Goal: Task Accomplishment & Management: Complete application form

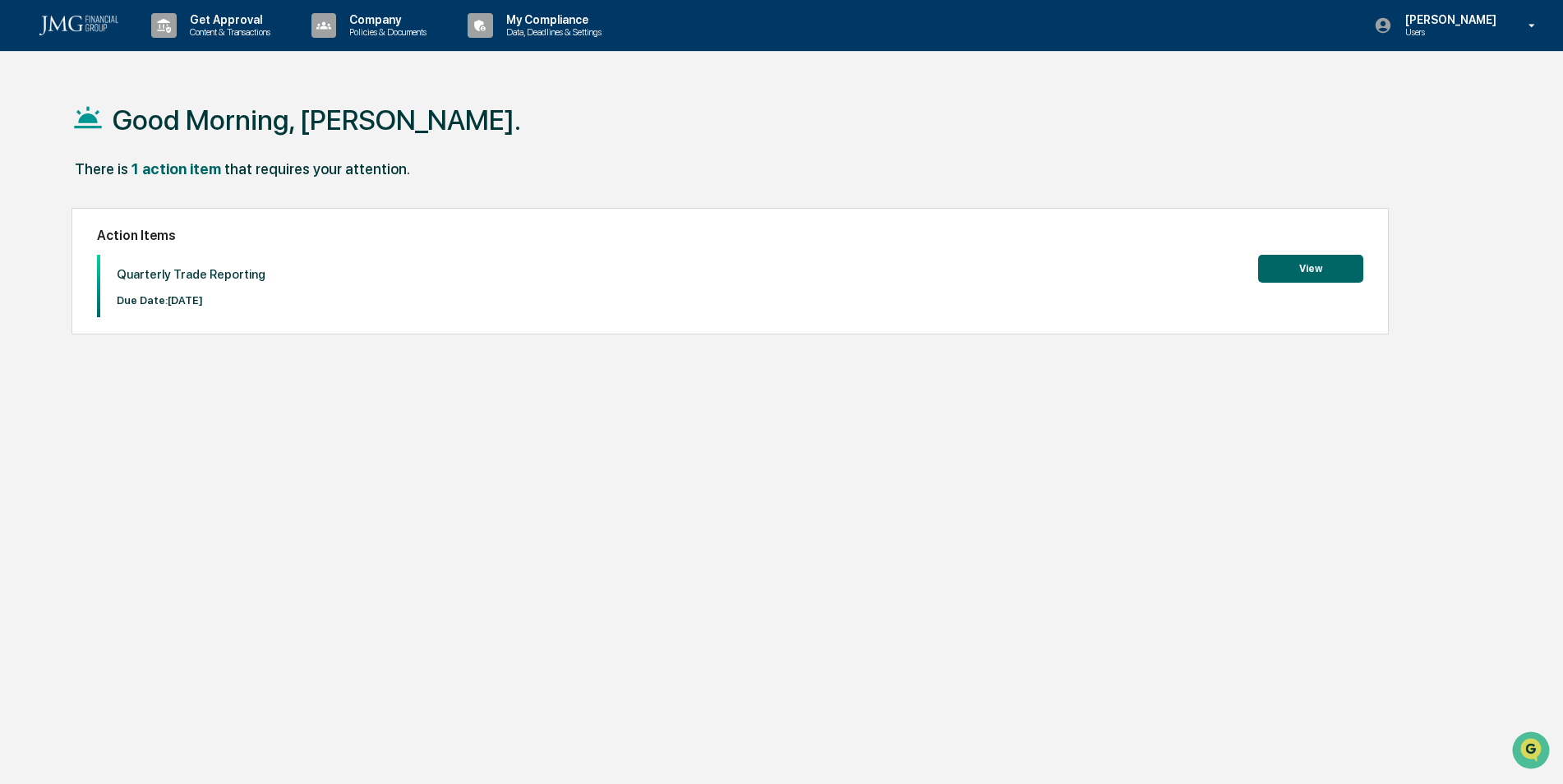
drag, startPoint x: 916, startPoint y: 423, endPoint x: 916, endPoint y: 413, distance: 10.0
click at [917, 416] on div "Good Morning, [PERSON_NAME]. There is 1 action item that requires your attentio…" at bounding box center [775, 470] width 1457 height 784
click at [1275, 270] on button "View" at bounding box center [1310, 268] width 105 height 28
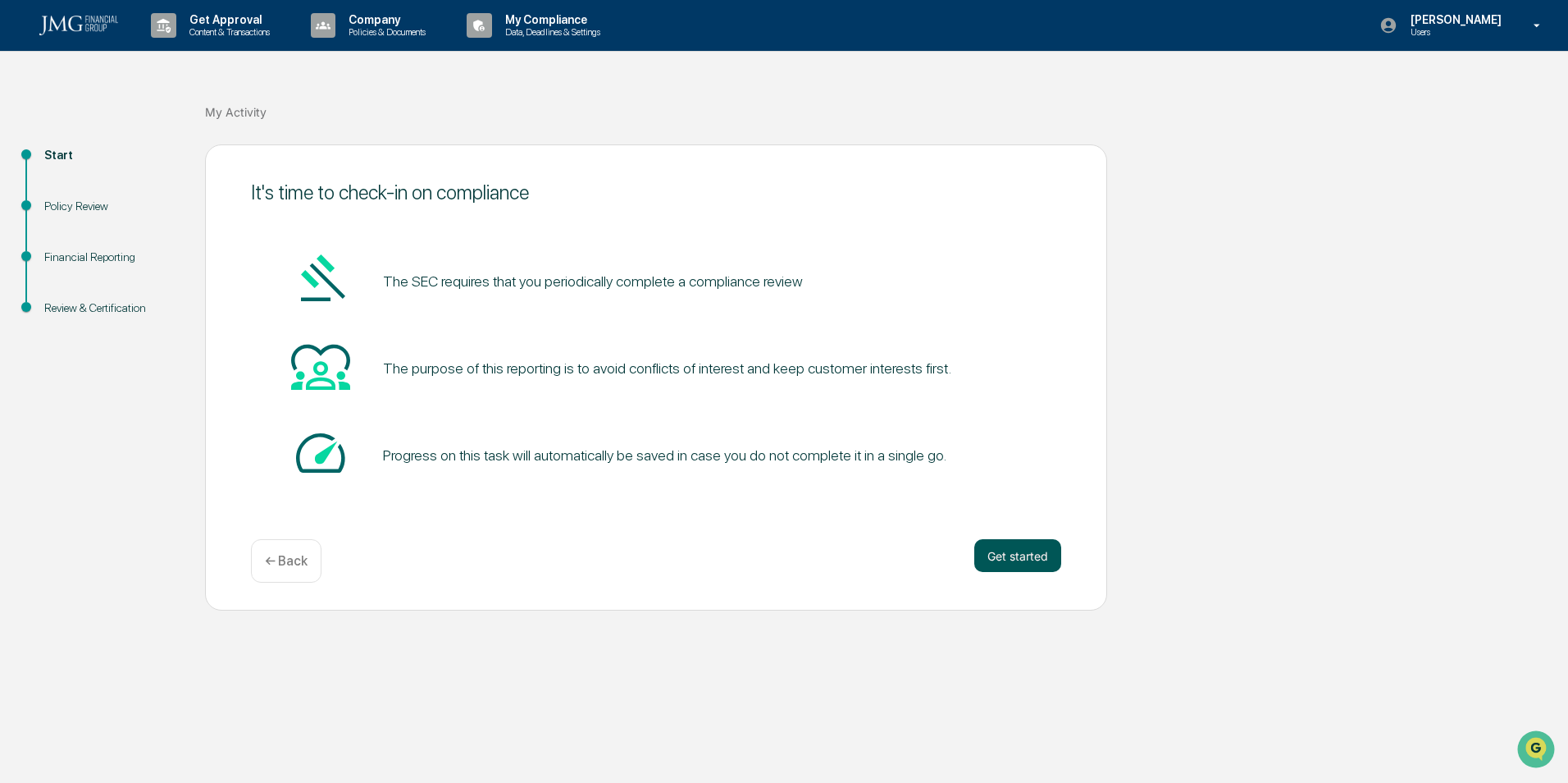
click at [1004, 547] on button "Get started" at bounding box center [1018, 556] width 87 height 32
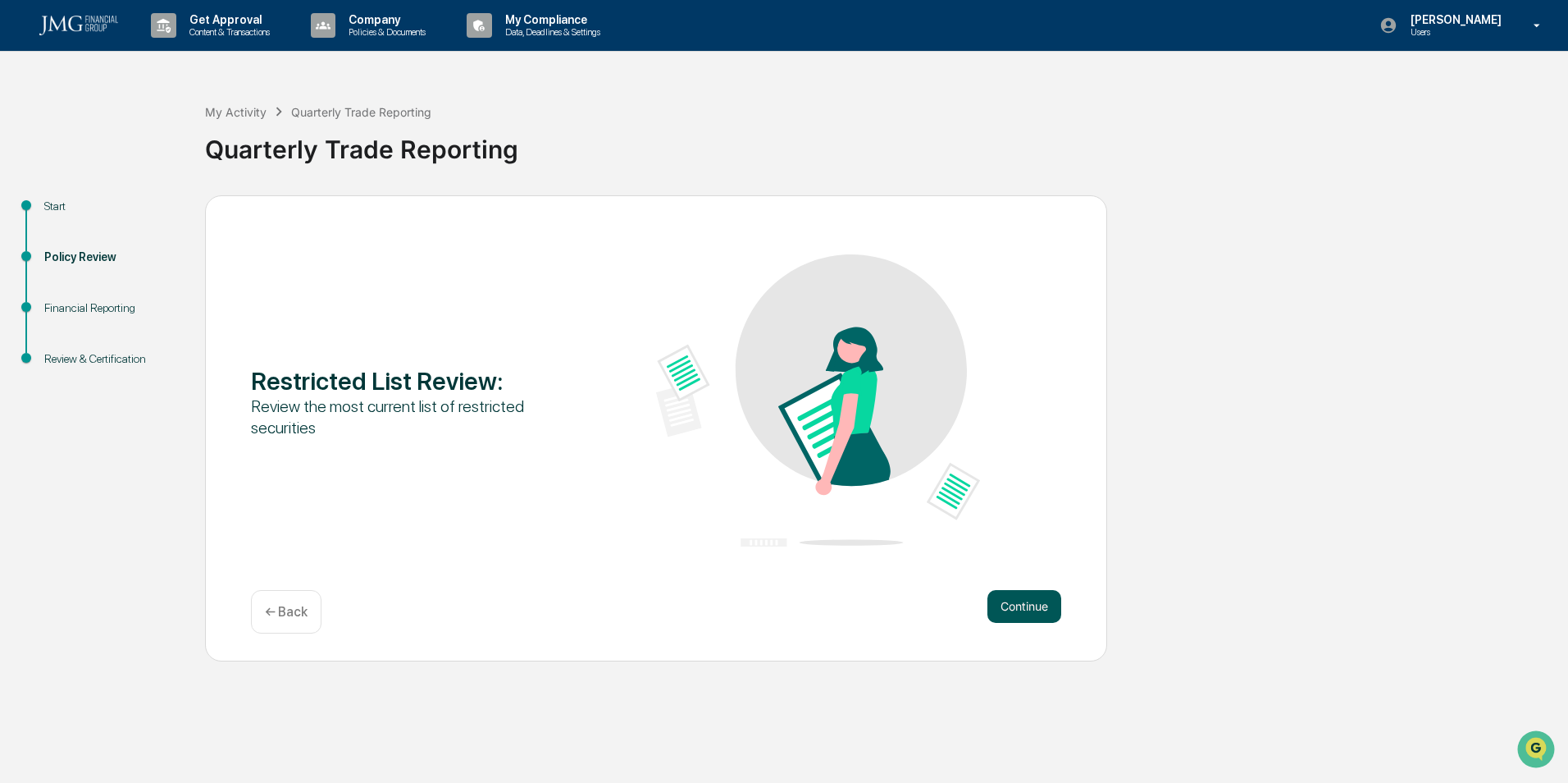
click at [1010, 594] on button "Continue" at bounding box center [1024, 606] width 73 height 32
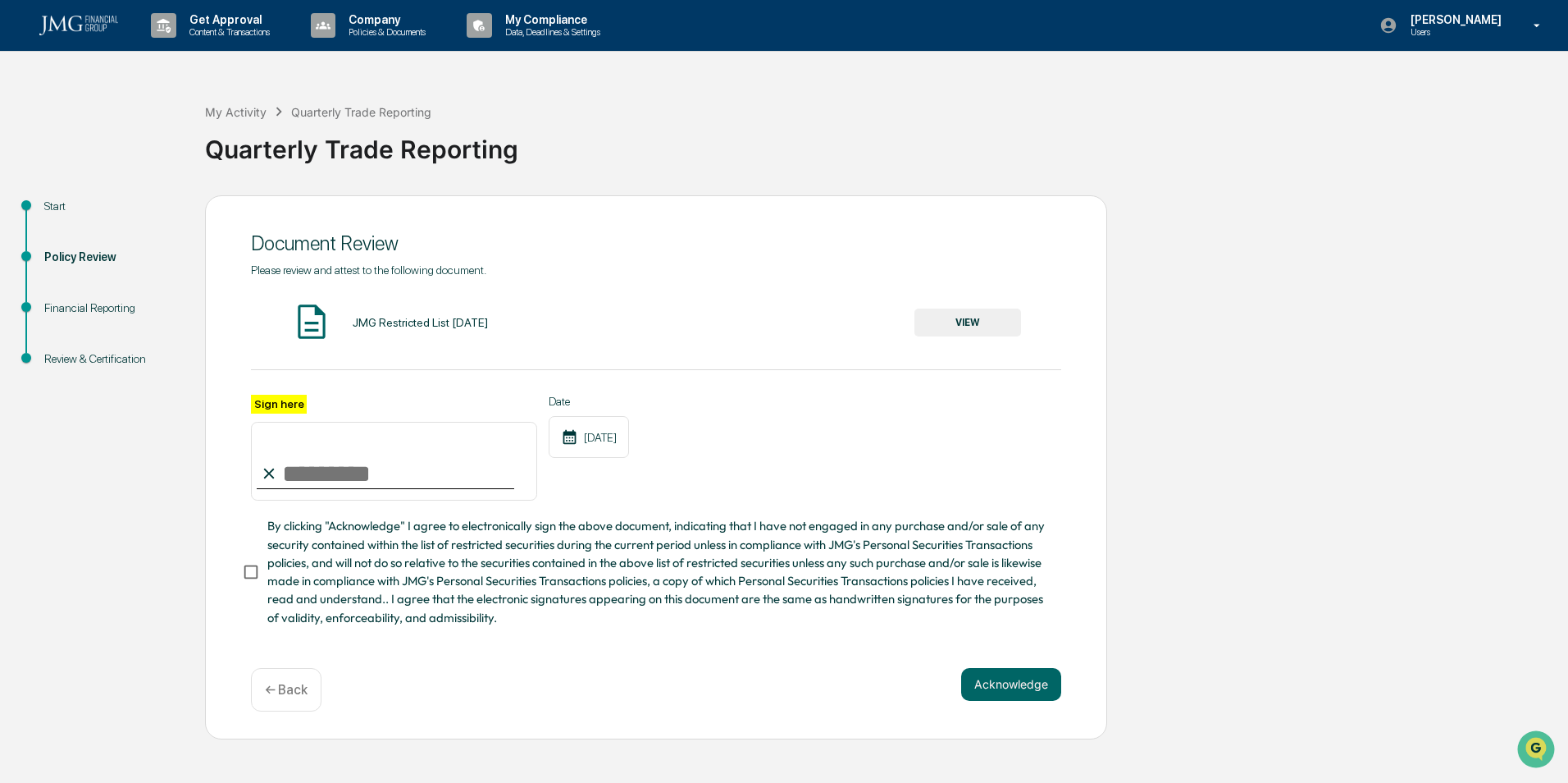
click at [360, 483] on input "Sign here" at bounding box center [394, 461] width 286 height 79
type input "**********"
click at [1008, 686] on button "Acknowledge" at bounding box center [1011, 684] width 100 height 32
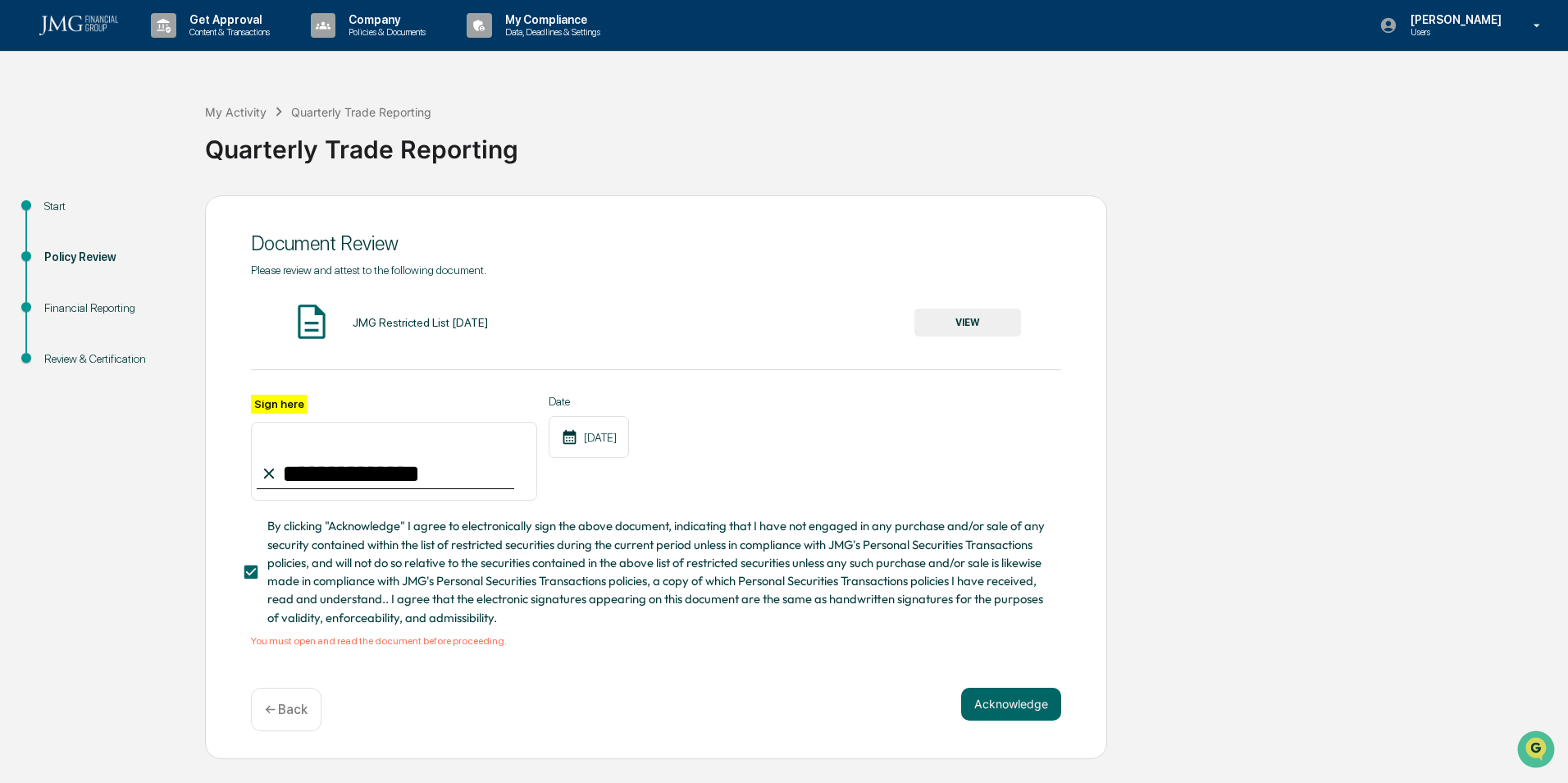
click at [391, 318] on div "JMG Restricted List [DATE] VIEW" at bounding box center [656, 322] width 810 height 44
click at [991, 329] on button "VIEW" at bounding box center [967, 322] width 107 height 28
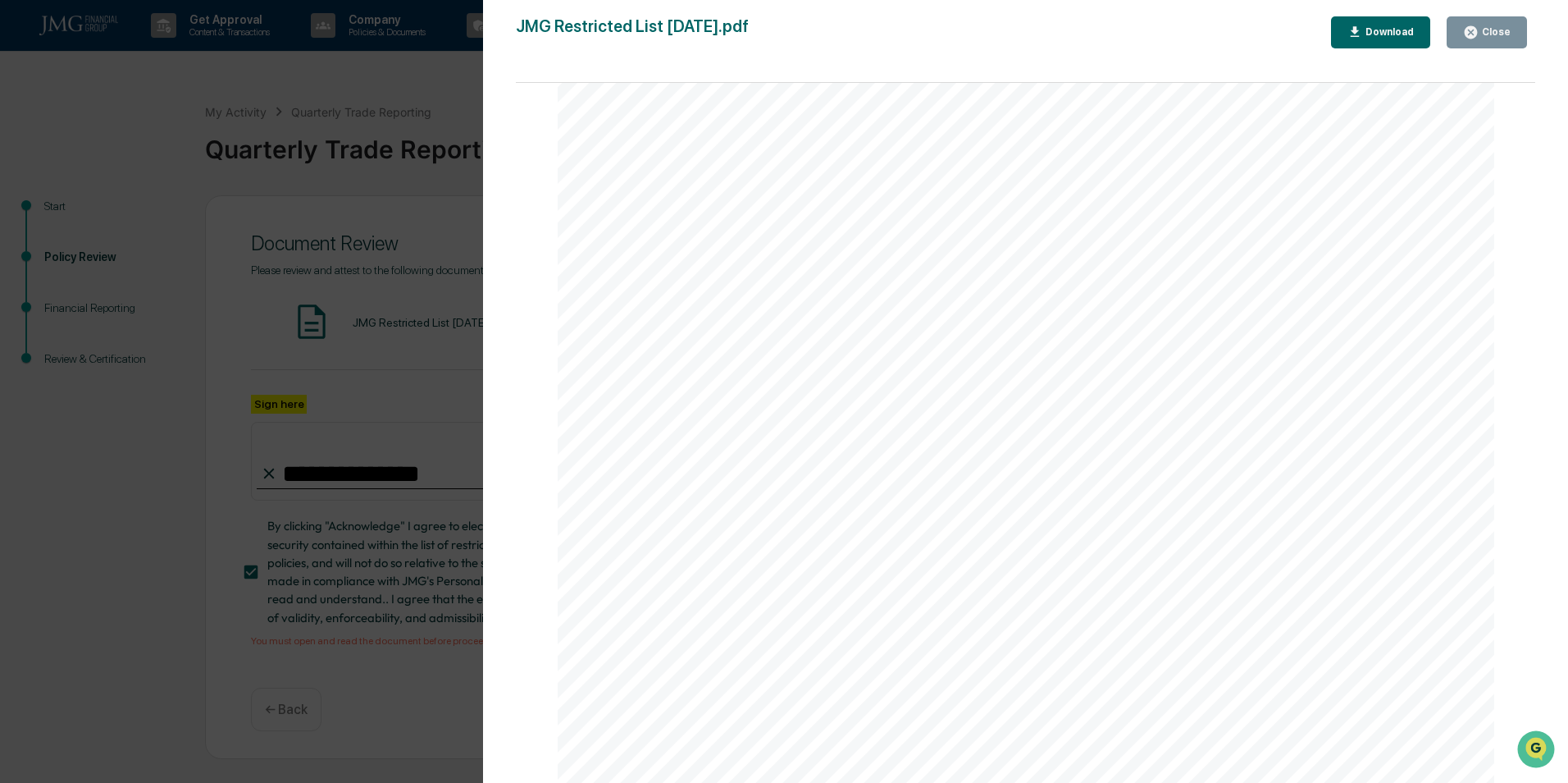
scroll to position [2428, 0]
click at [434, 403] on div "Version History [DATE] 09:09 PM [PERSON_NAME] JMG Restricted List [DATE].pdf Cl…" at bounding box center [784, 392] width 1568 height 783
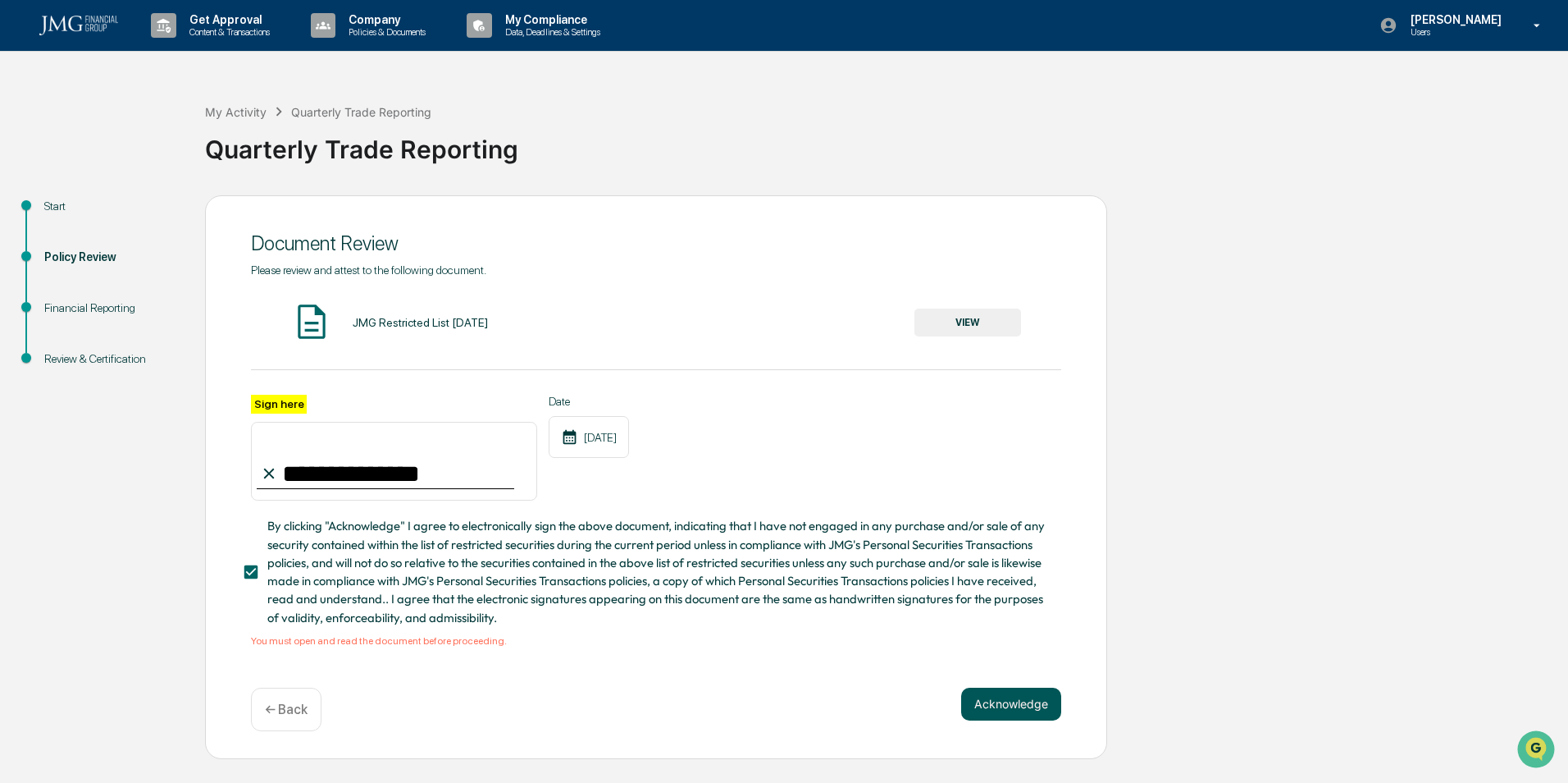
click at [1024, 711] on button "Acknowledge" at bounding box center [1011, 704] width 100 height 32
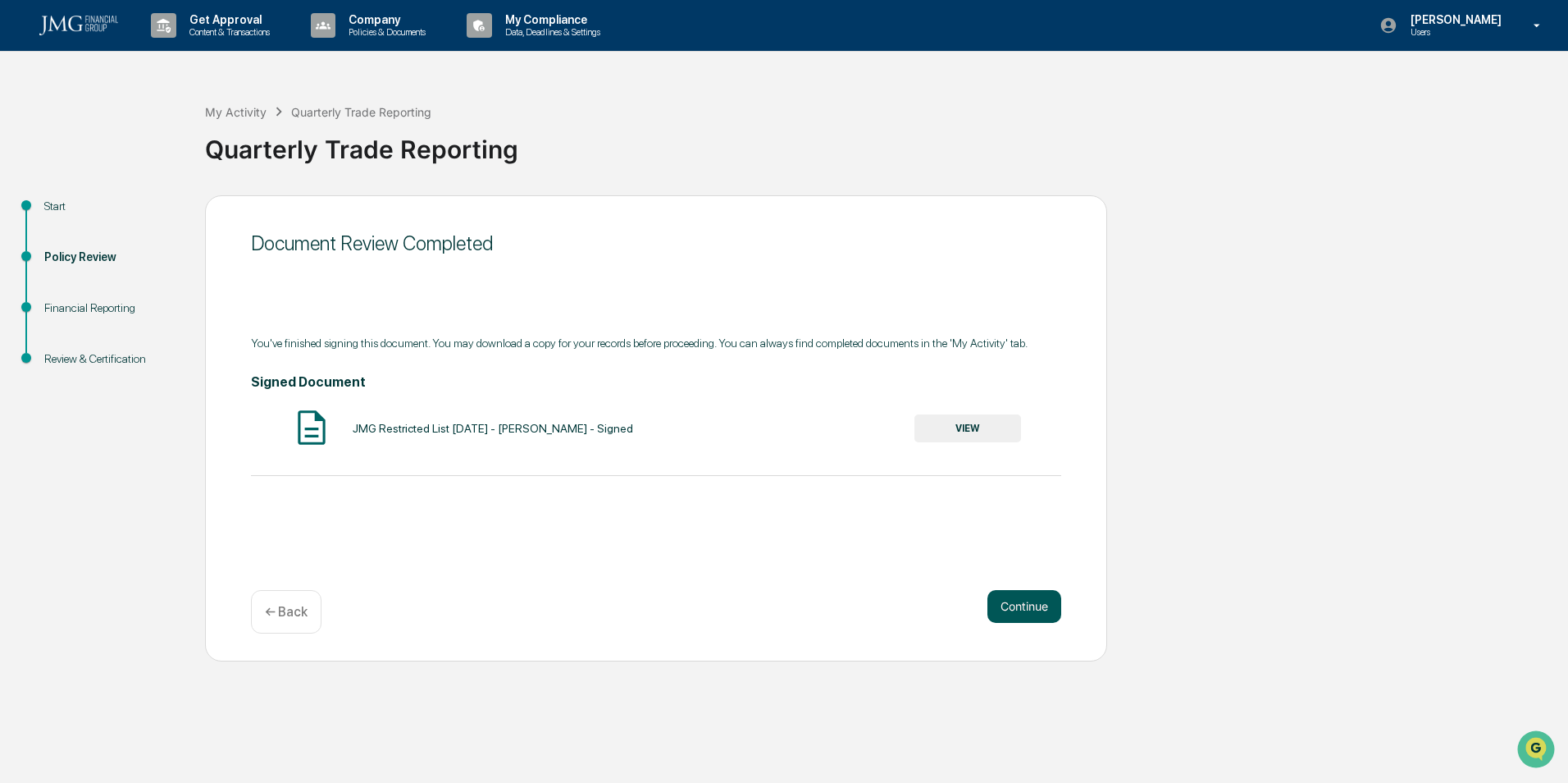
click at [1001, 600] on button "Continue" at bounding box center [1024, 606] width 73 height 32
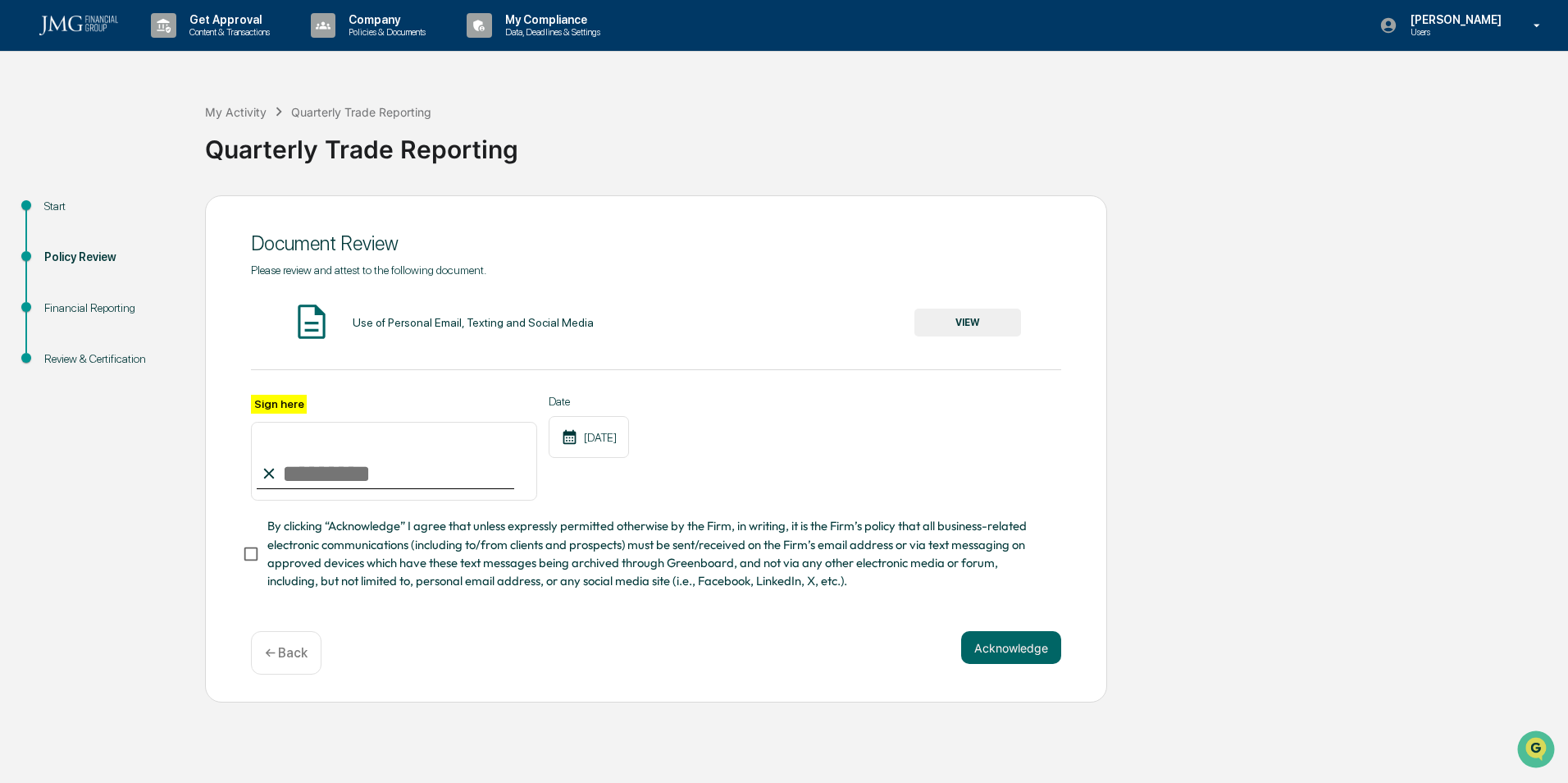
click at [976, 320] on button "VIEW" at bounding box center [967, 322] width 107 height 28
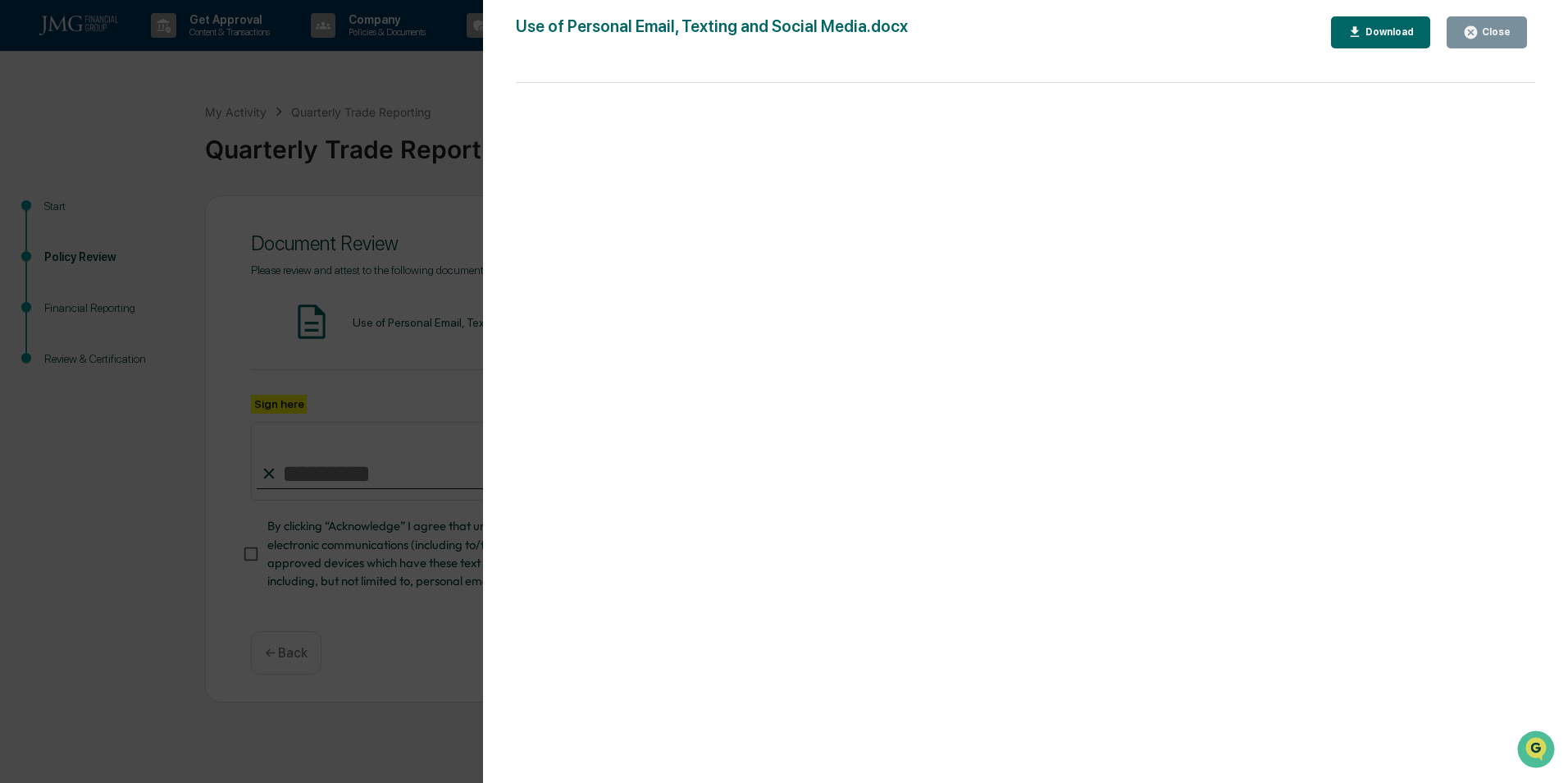
click at [398, 367] on div "Version History [DATE] 05:53 PM [PERSON_NAME] [PERSON_NAME] Use of Personal Ema…" at bounding box center [784, 392] width 1568 height 783
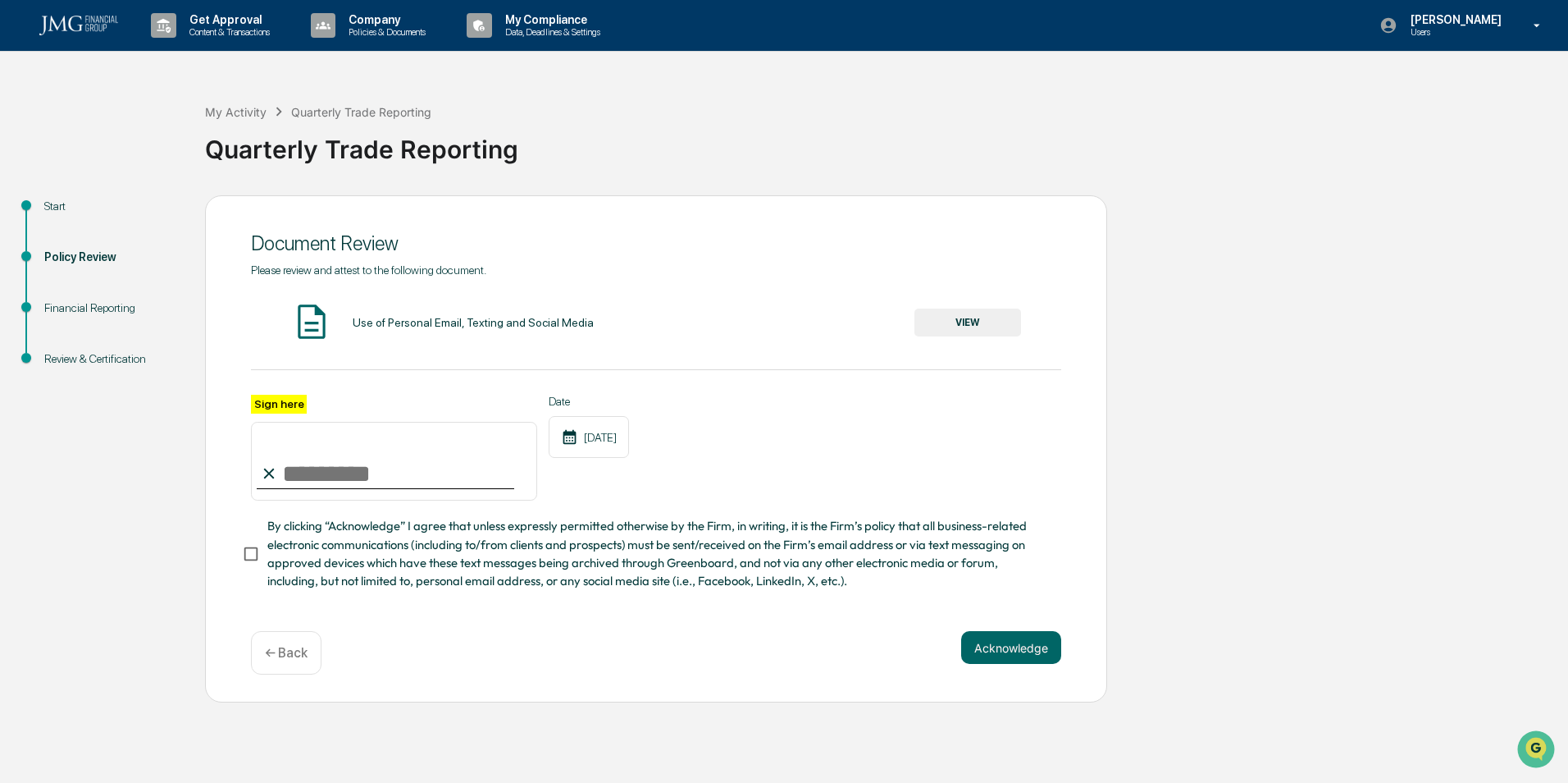
click at [348, 471] on input "Sign here" at bounding box center [394, 461] width 286 height 79
type input "**********"
click at [1016, 662] on button "Acknowledge" at bounding box center [1011, 647] width 100 height 32
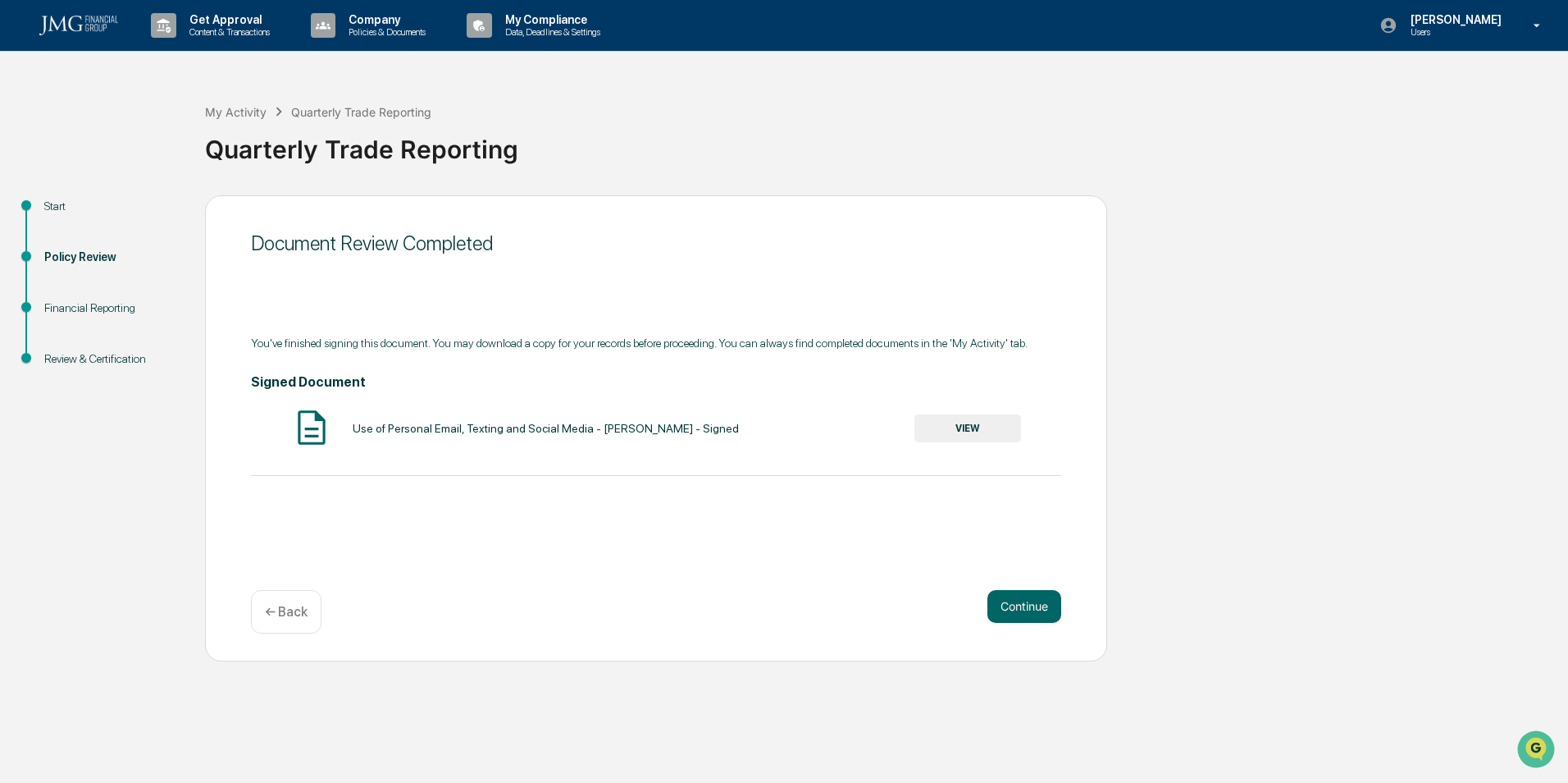
click at [994, 427] on button "VIEW" at bounding box center [967, 428] width 107 height 28
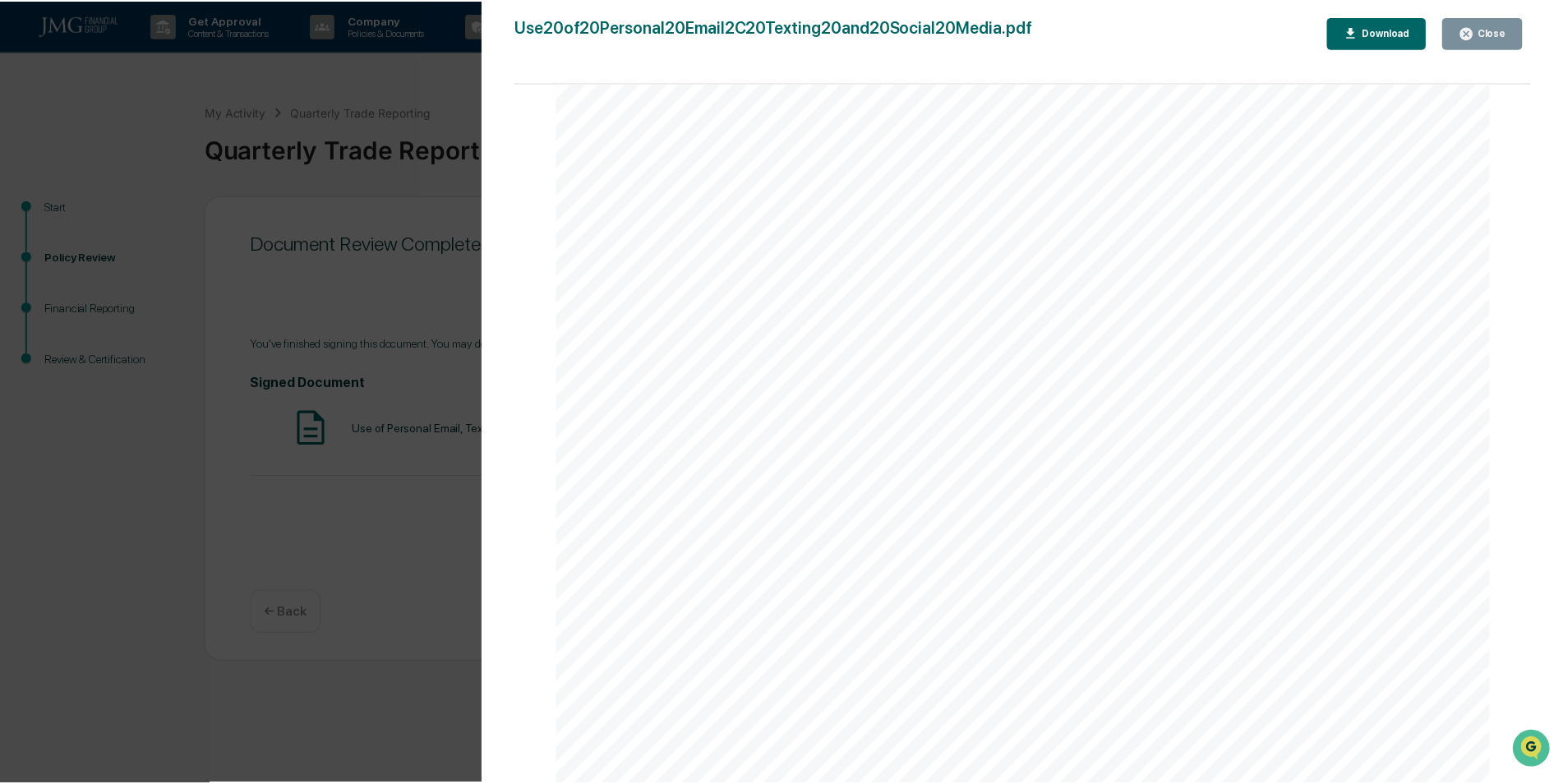
scroll to position [4682, 0]
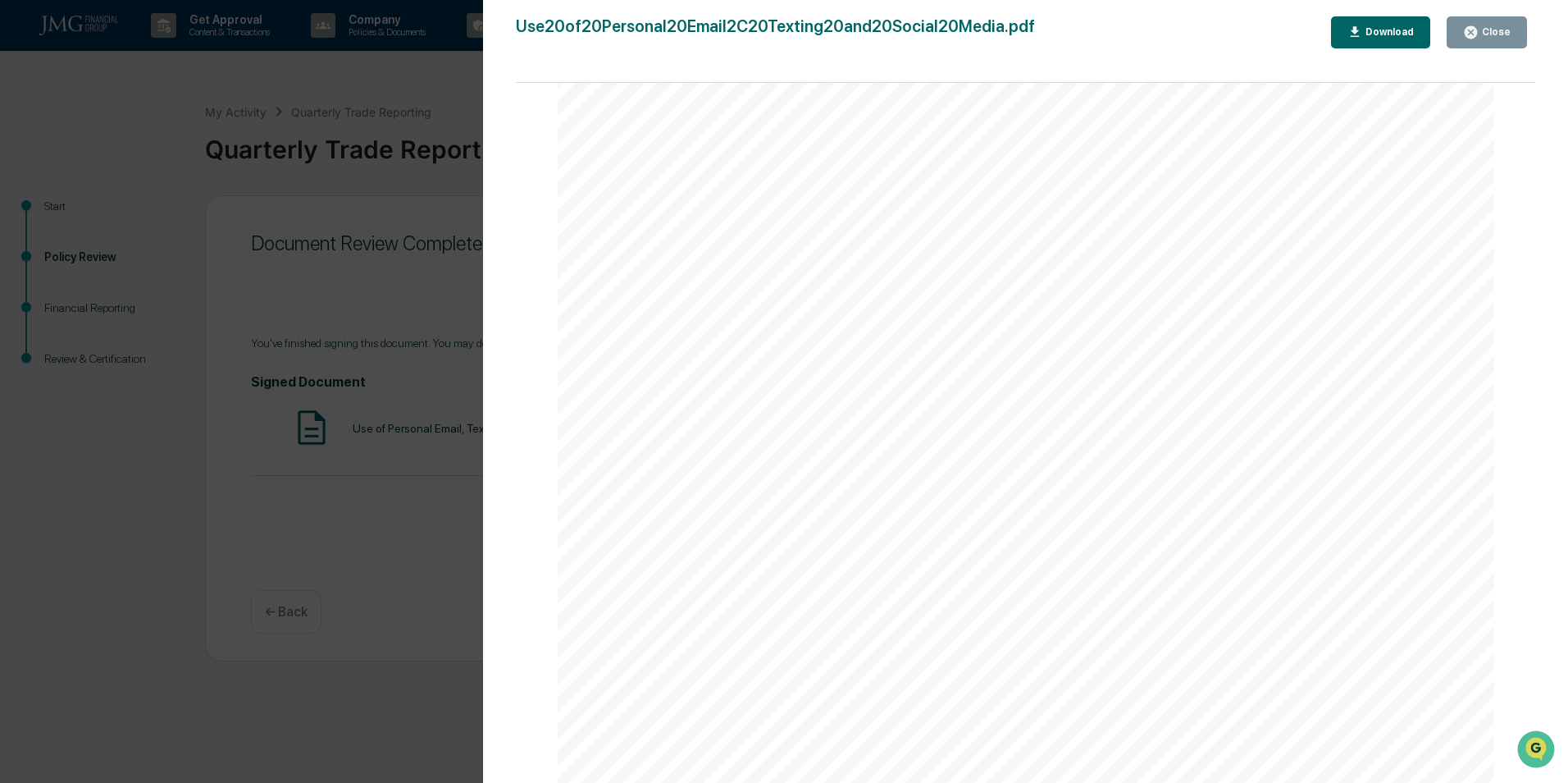
click at [431, 397] on div "Version History [DATE] 01:26 PM [PERSON_NAME] Use20of20Personal20Email2C20Texti…" at bounding box center [784, 392] width 1568 height 783
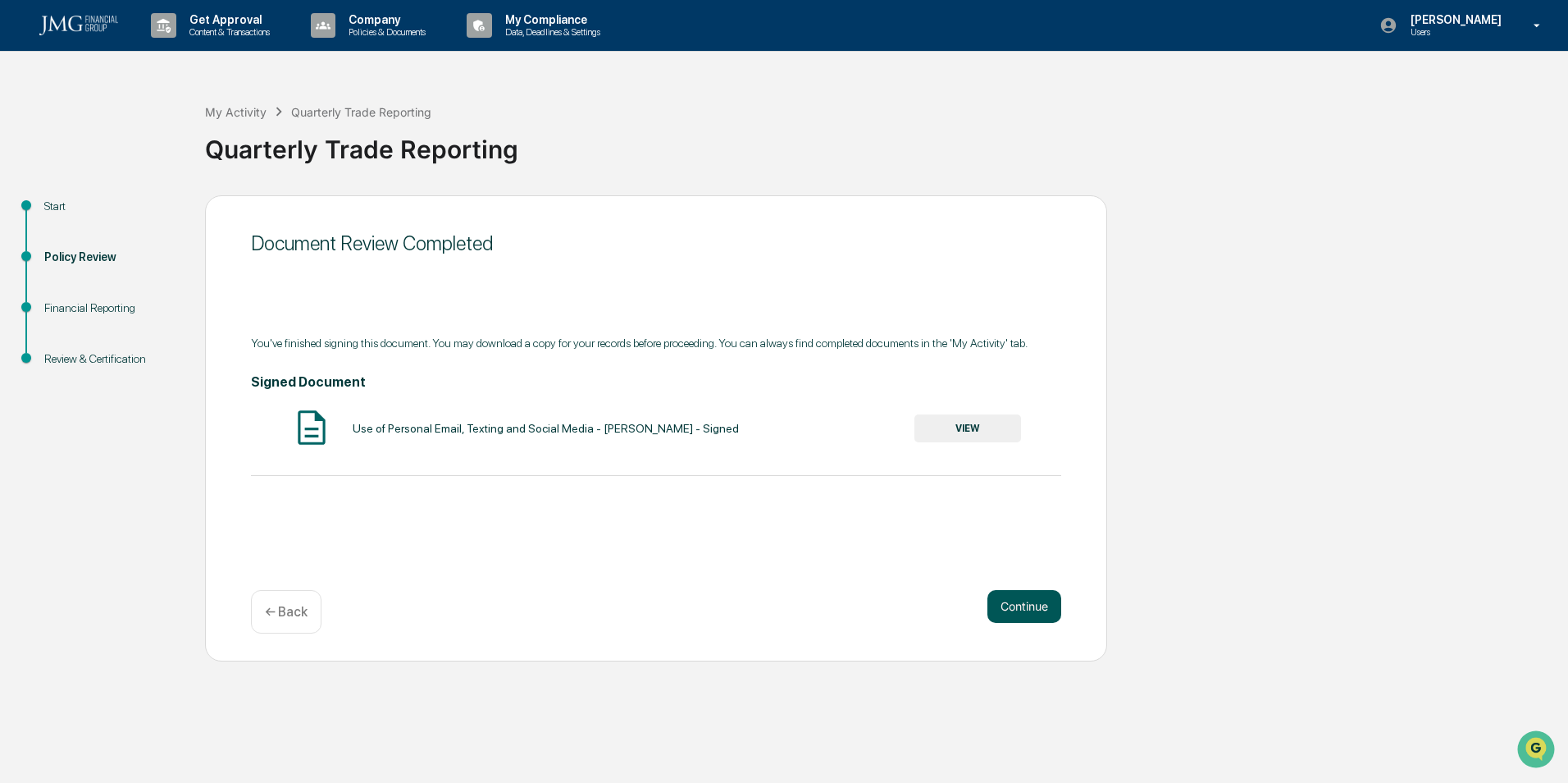
click at [1014, 610] on button "Continue" at bounding box center [1024, 606] width 73 height 32
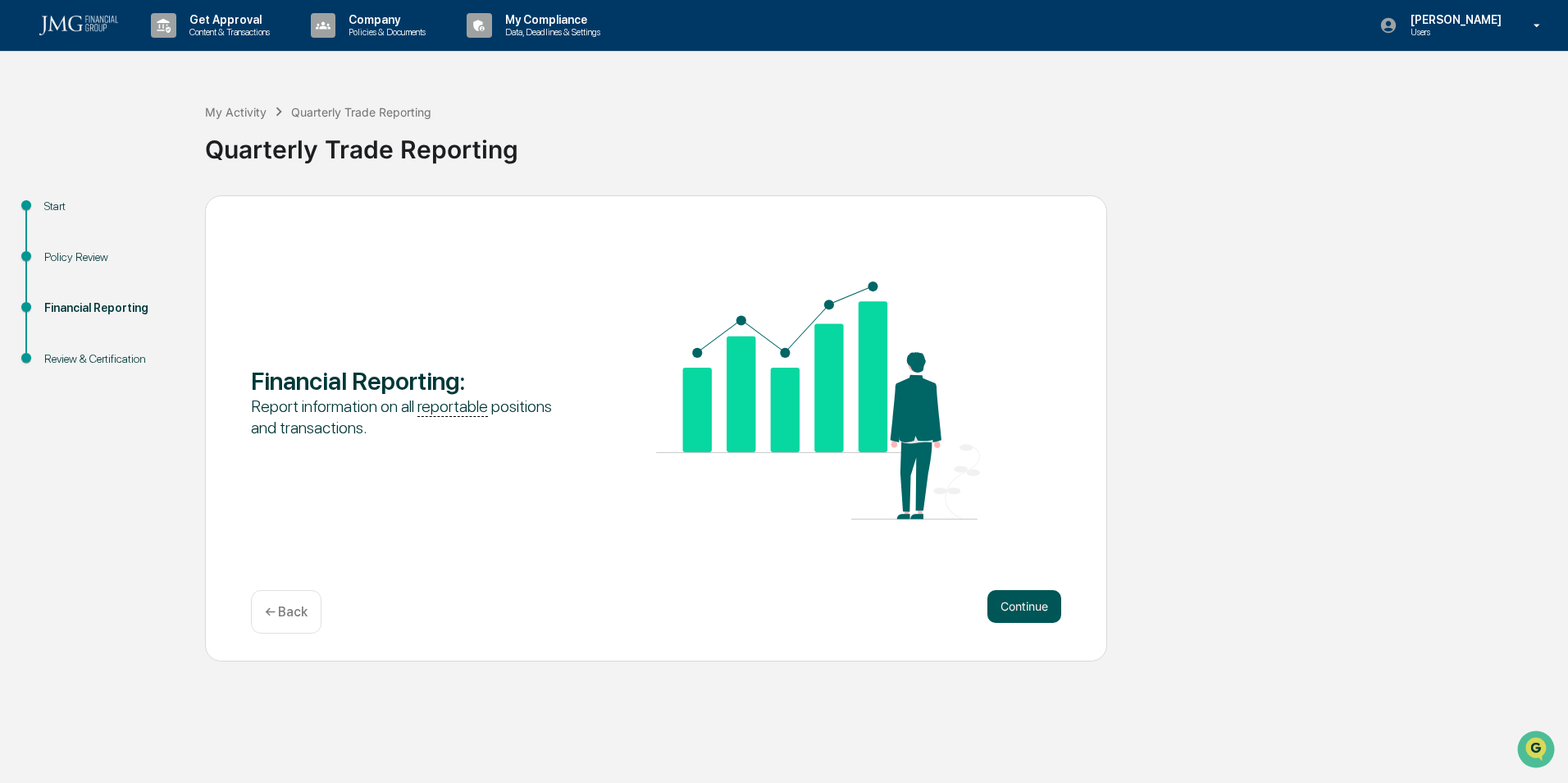
click at [1026, 613] on button "Continue" at bounding box center [1024, 606] width 73 height 32
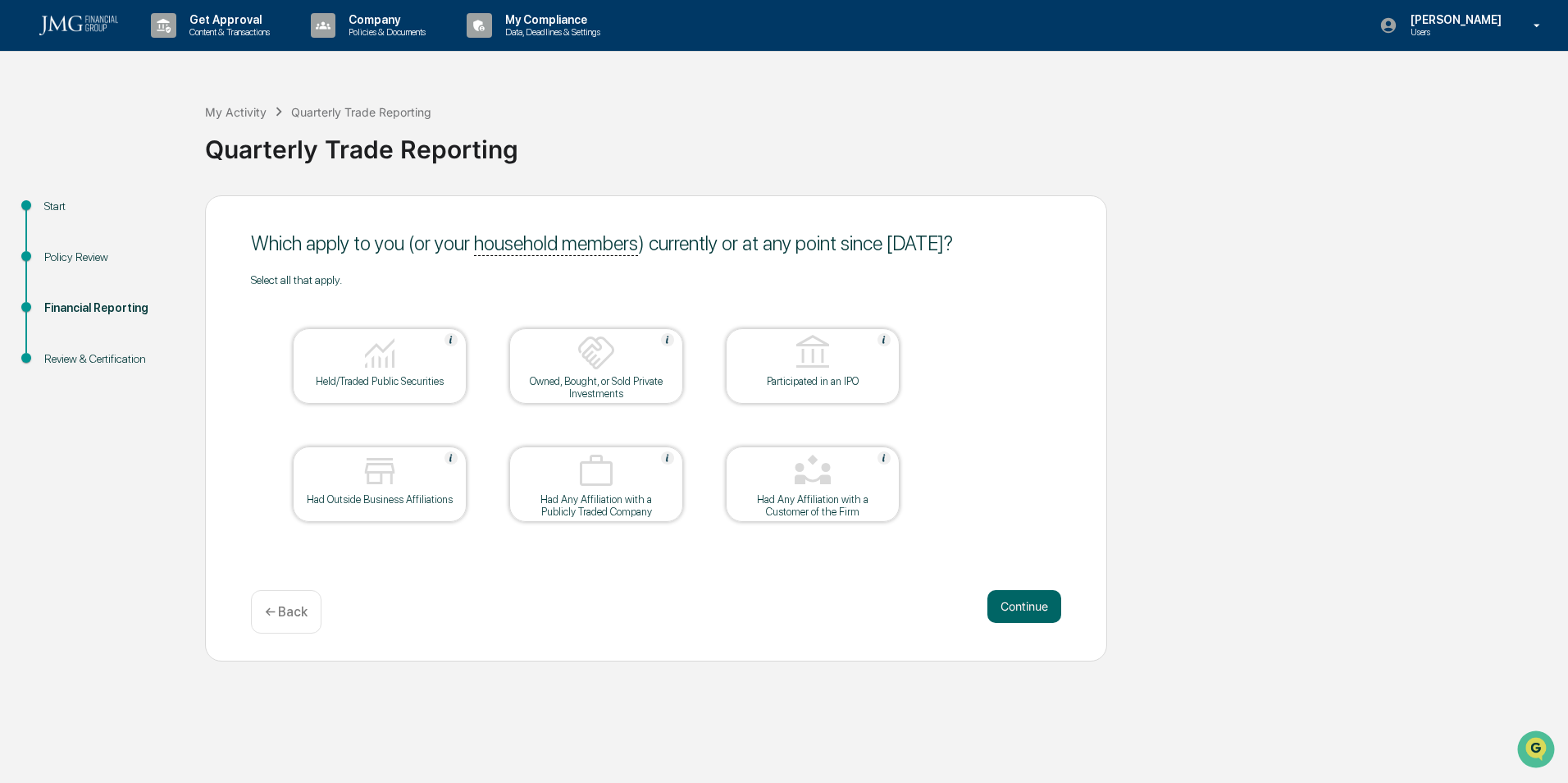
click at [418, 341] on div at bounding box center [379, 354] width 164 height 42
click at [994, 598] on button "Continue" at bounding box center [1024, 606] width 73 height 32
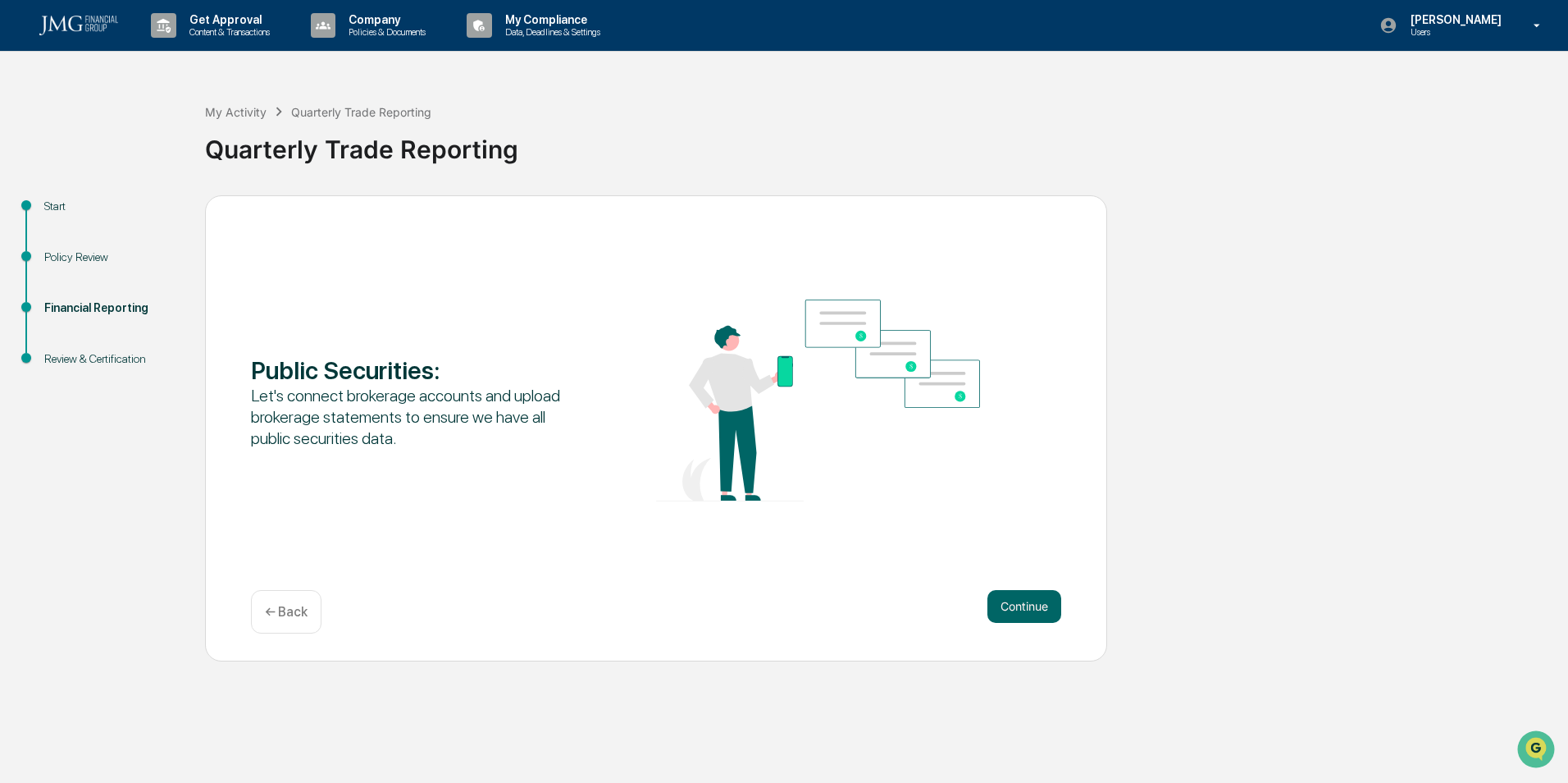
click at [994, 598] on button "Continue" at bounding box center [1024, 606] width 73 height 32
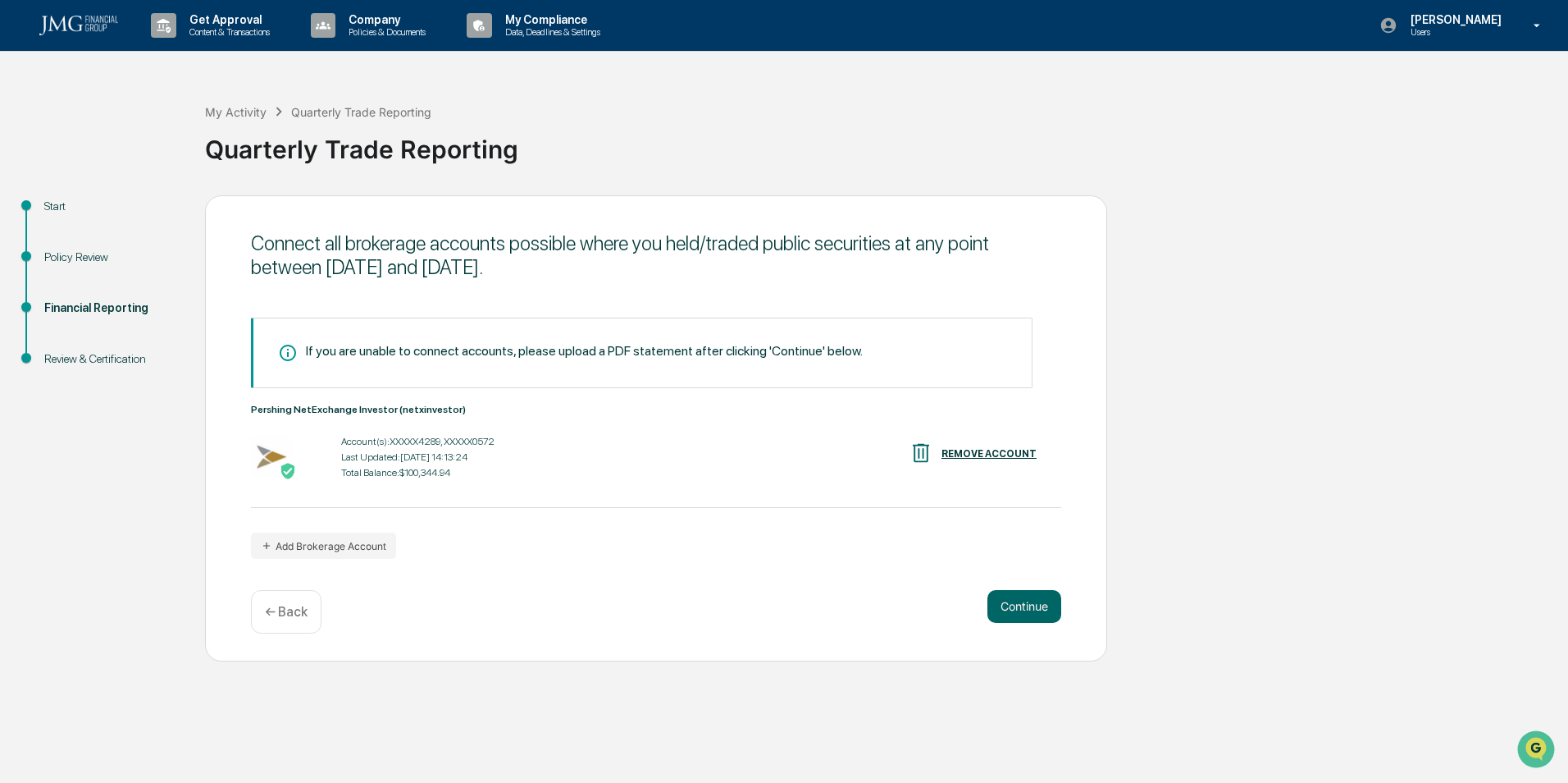
click at [994, 598] on button "Continue" at bounding box center [1024, 606] width 73 height 32
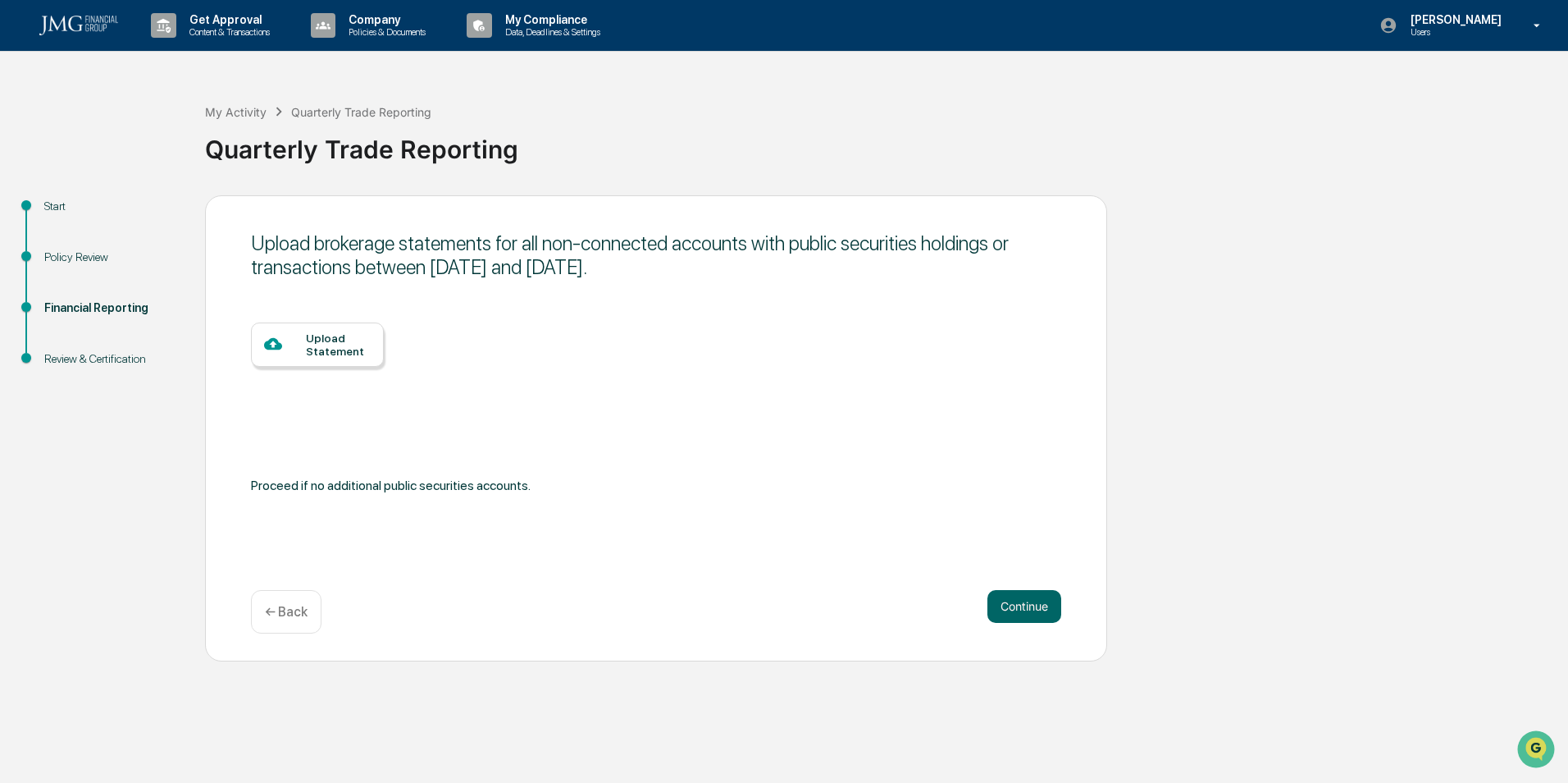
click at [994, 598] on button "Continue" at bounding box center [1024, 606] width 73 height 32
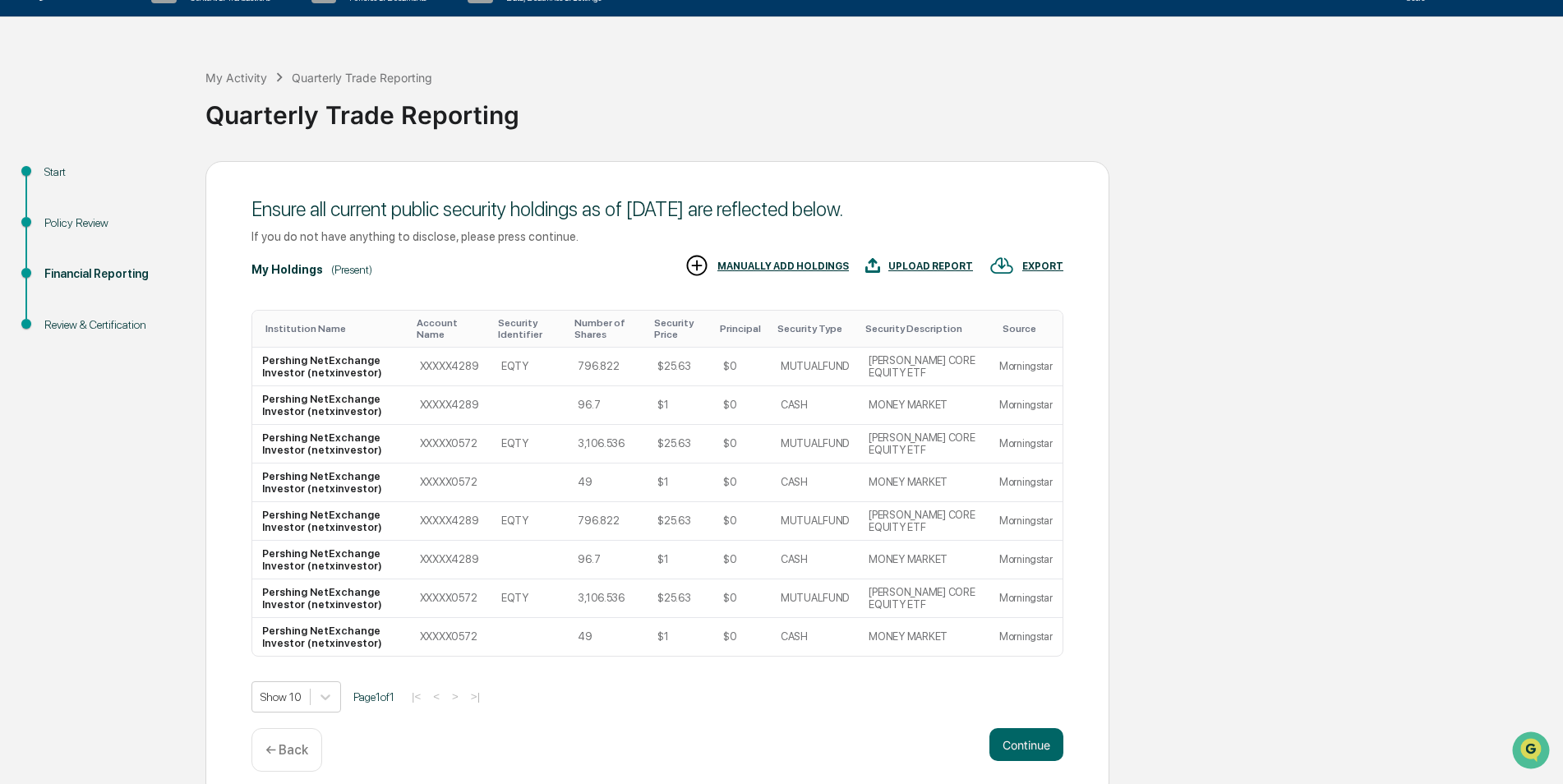
scroll to position [50, 0]
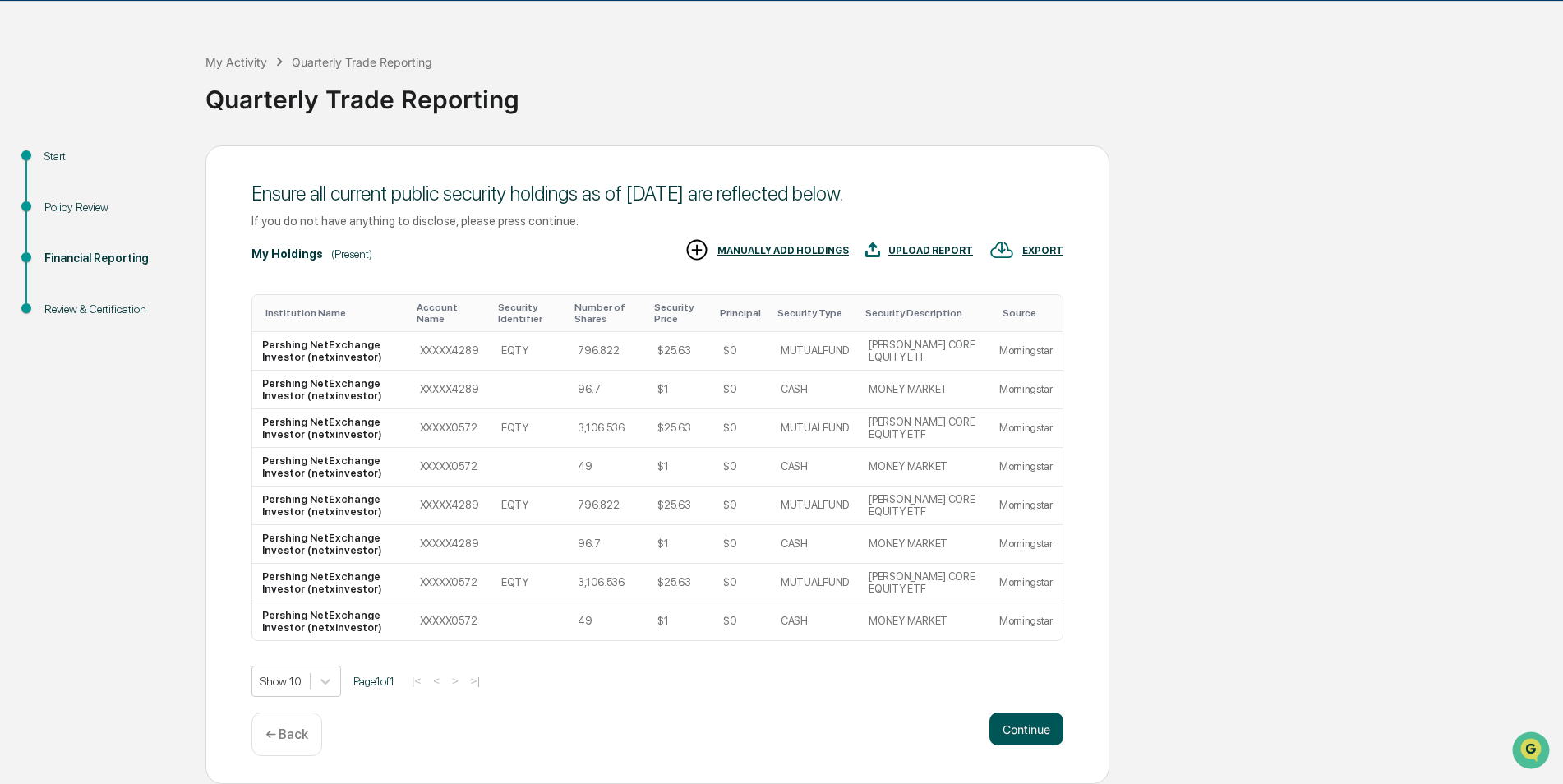
click at [1014, 721] on button "Continue" at bounding box center [1026, 728] width 74 height 33
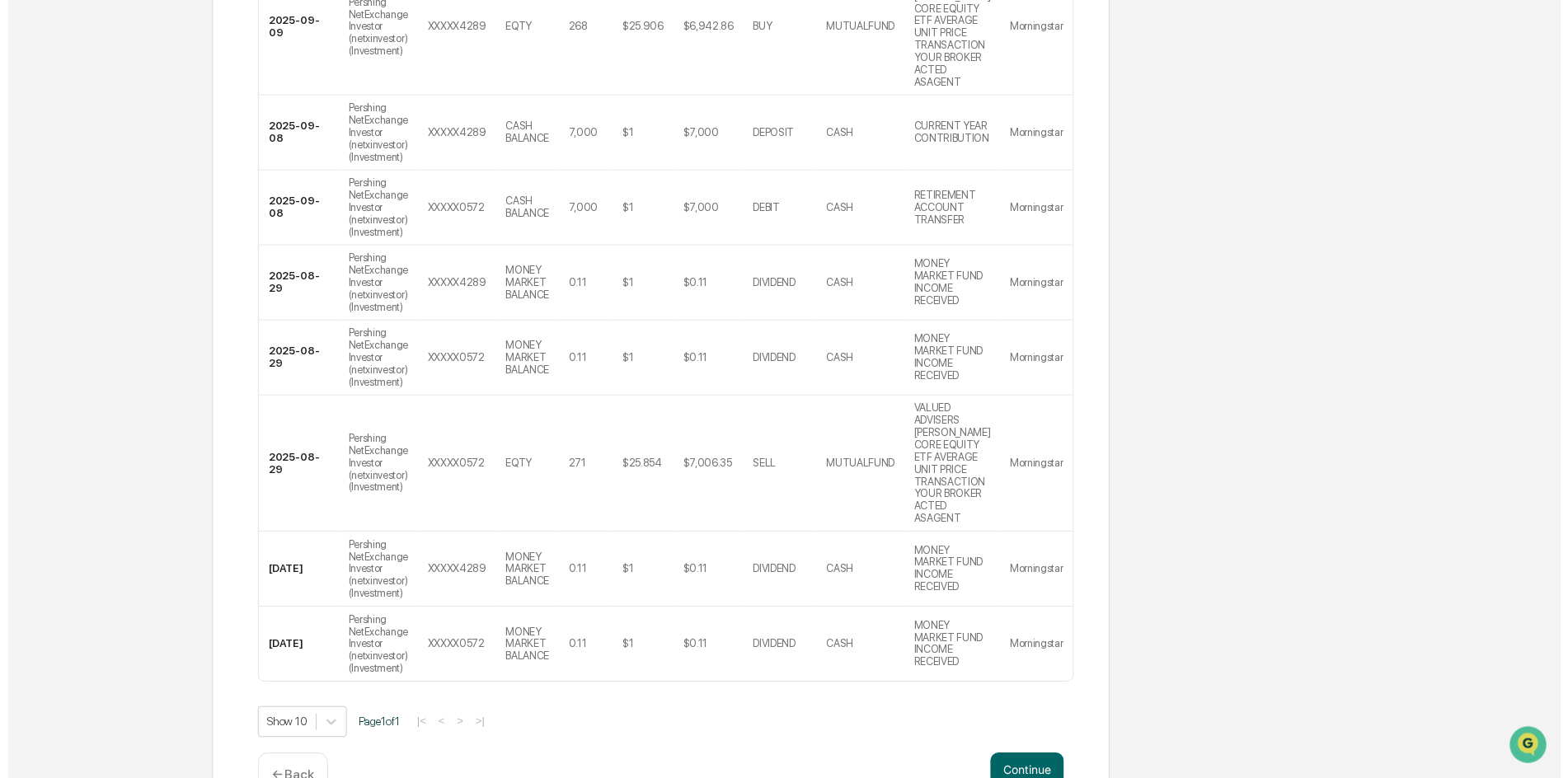
scroll to position [458, 0]
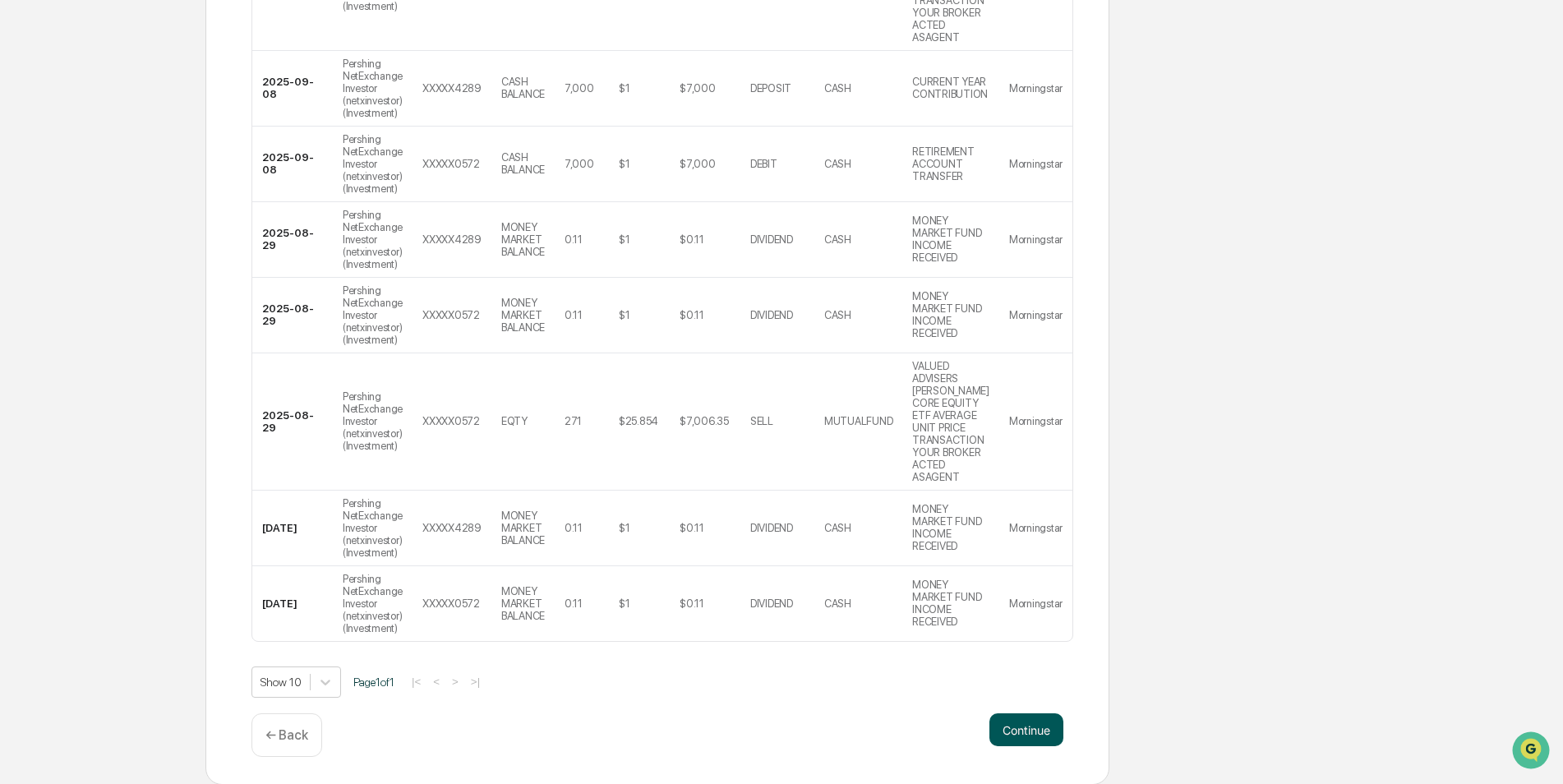
click at [1036, 727] on button "Continue" at bounding box center [1026, 729] width 74 height 33
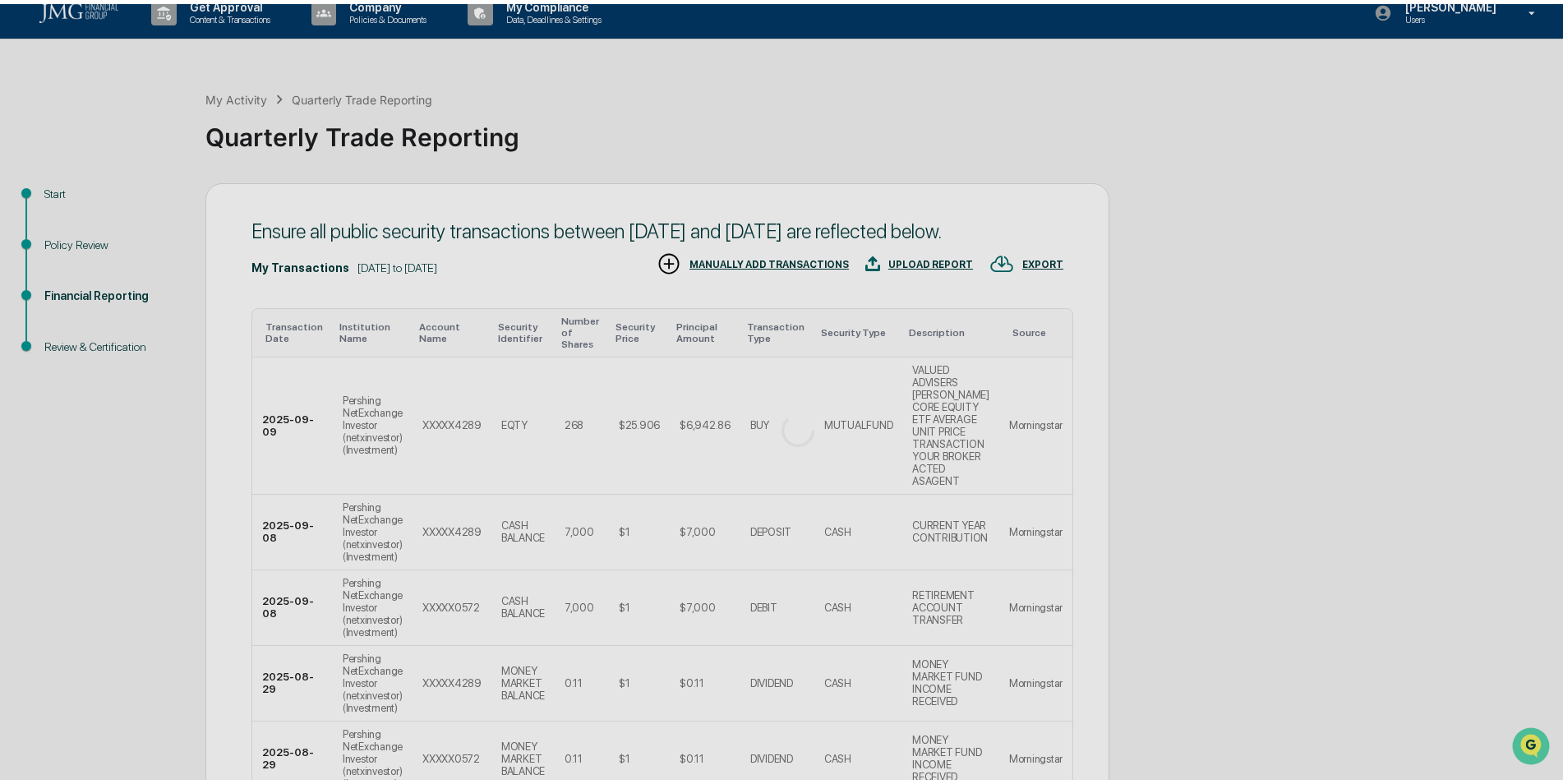
scroll to position [0, 0]
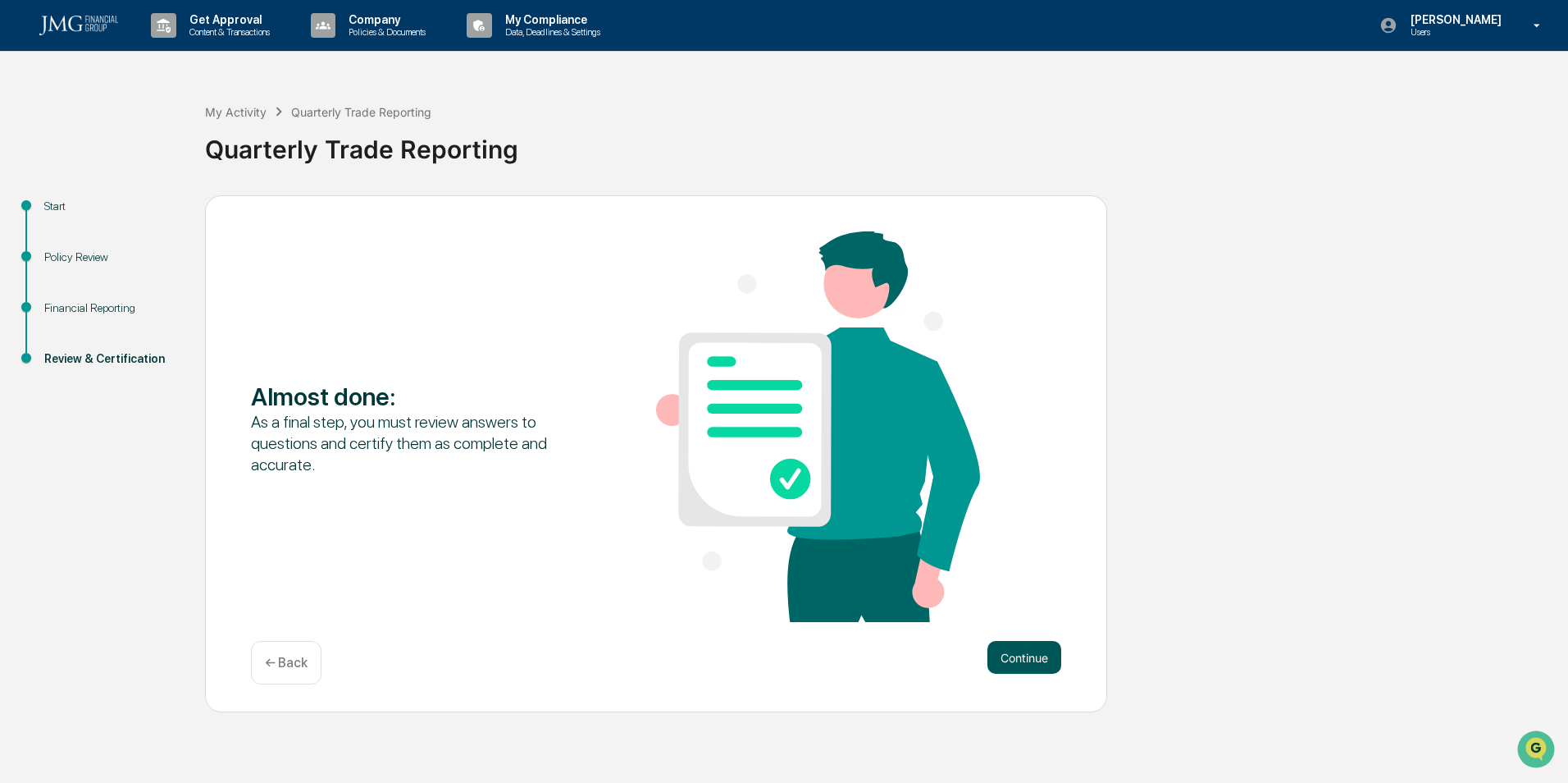
click at [1042, 655] on button "Continue" at bounding box center [1024, 657] width 73 height 32
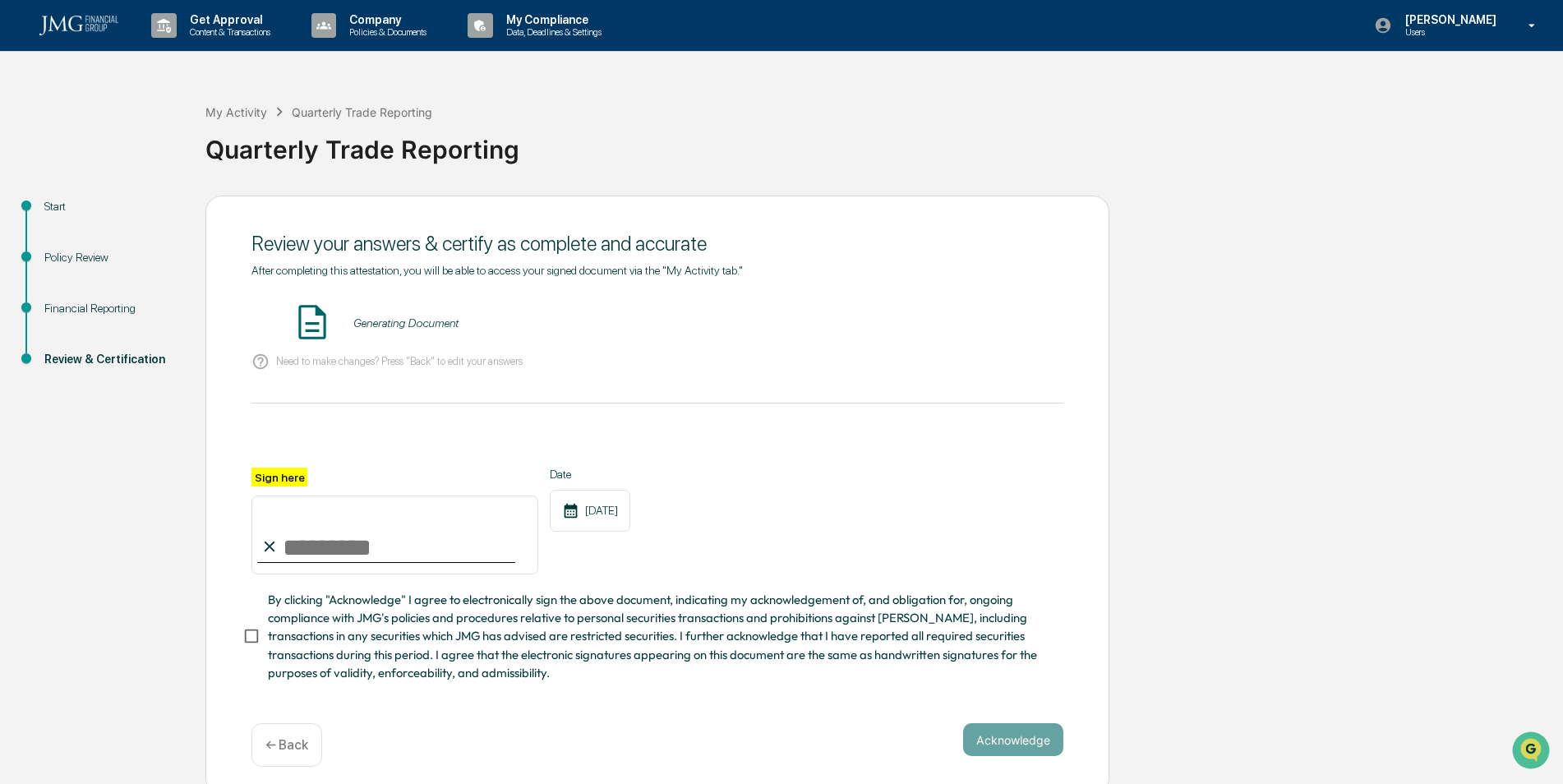
click at [339, 540] on input "Sign here" at bounding box center [395, 535] width 287 height 79
type input "**********"
click at [325, 647] on span "By clicking "Acknowledge" I agree to electronically sign the above document, in…" at bounding box center [659, 636] width 783 height 92
click at [1050, 754] on button "Acknowledge" at bounding box center [1013, 739] width 100 height 33
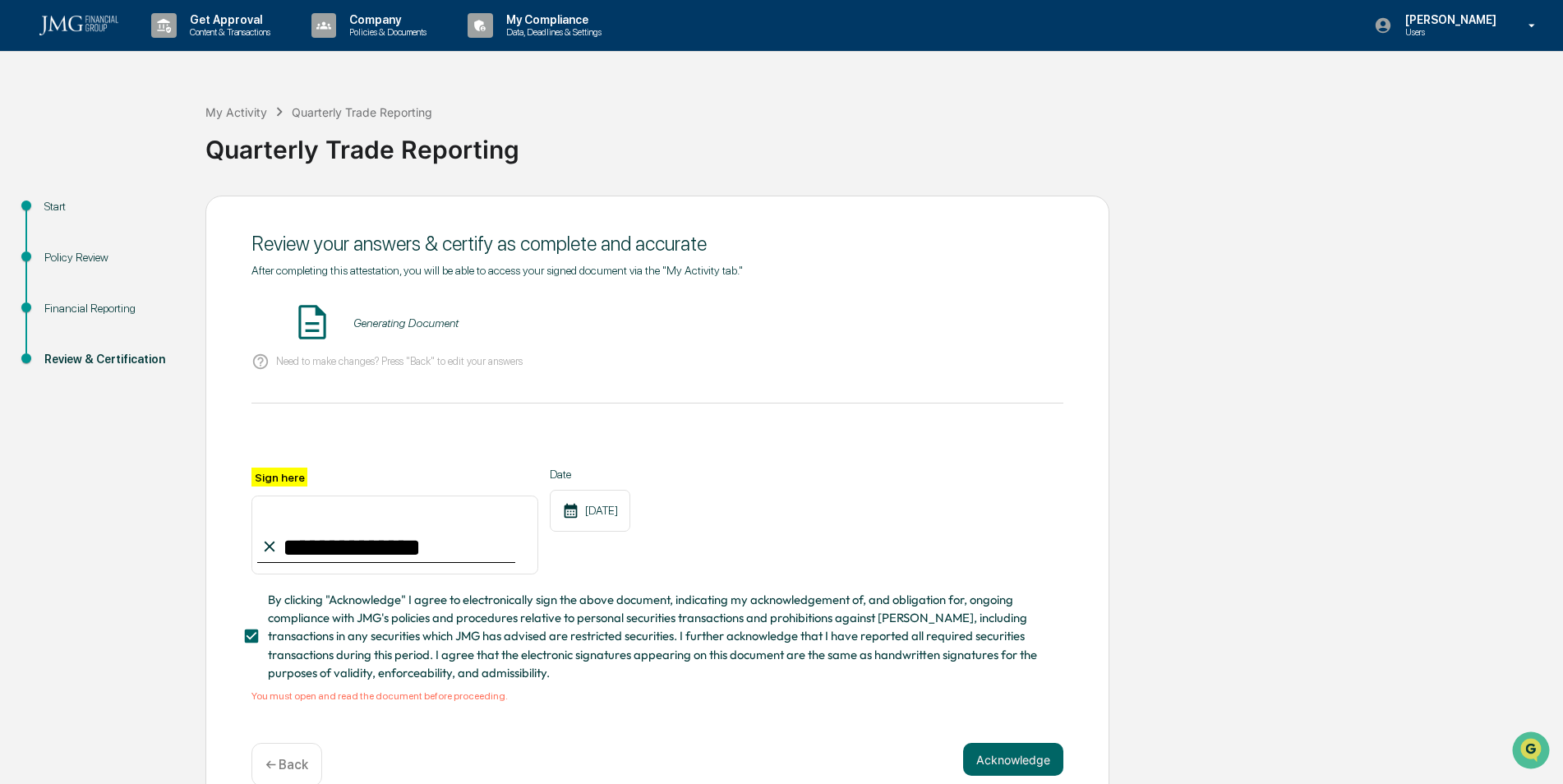
click at [381, 327] on div "Generating Document" at bounding box center [406, 322] width 105 height 13
click at [309, 324] on img at bounding box center [313, 322] width 41 height 41
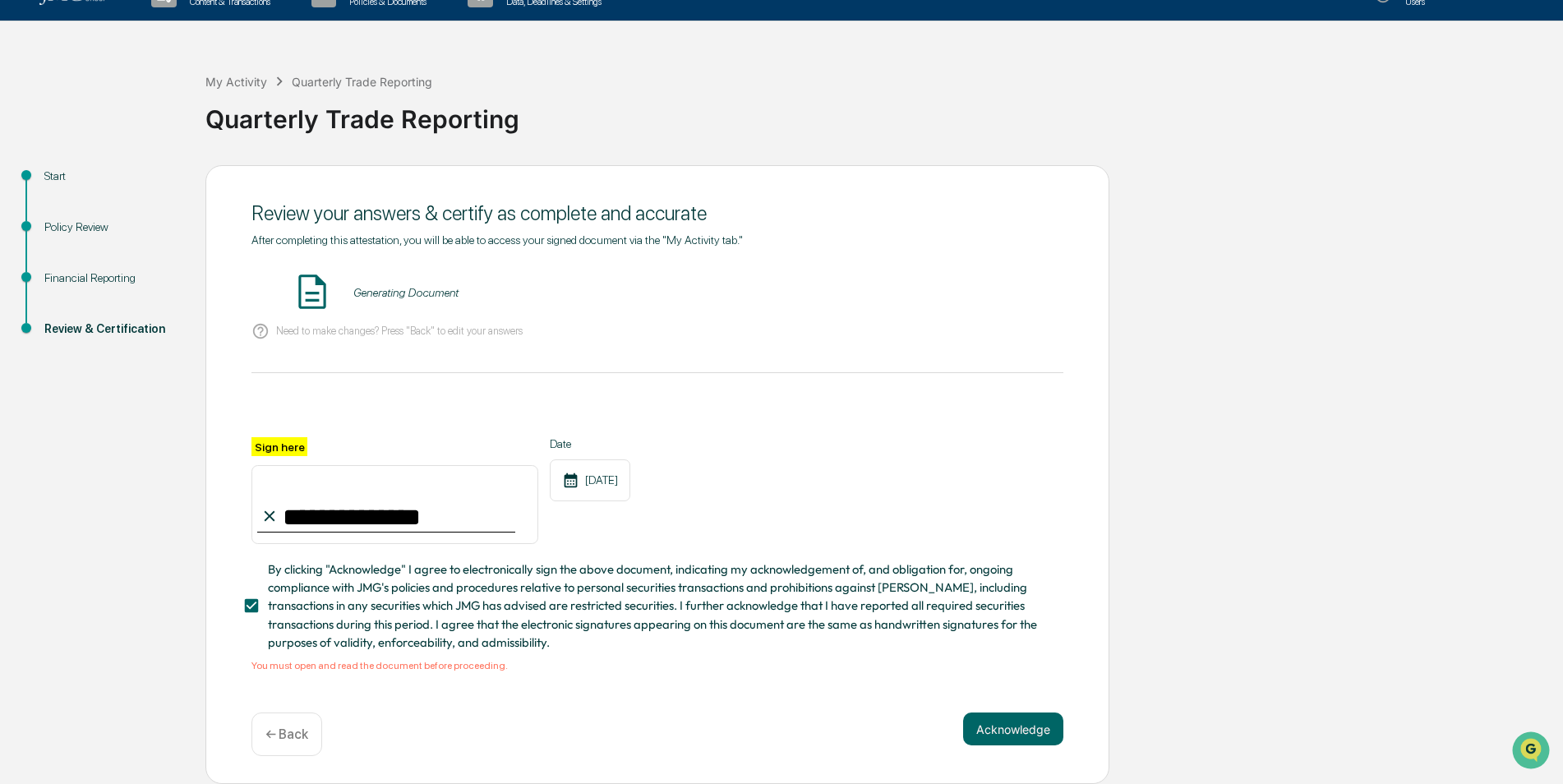
scroll to position [35, 0]
click at [304, 286] on img at bounding box center [313, 292] width 41 height 41
click at [352, 235] on span "After completing this attestation, you will be able to access your signed docum…" at bounding box center [498, 240] width 492 height 13
click at [450, 234] on span "After completing this attestation, you will be able to access your signed docum…" at bounding box center [498, 240] width 492 height 13
click at [427, 212] on div "Review your answers & certify as complete and accurate" at bounding box center [658, 213] width 812 height 24
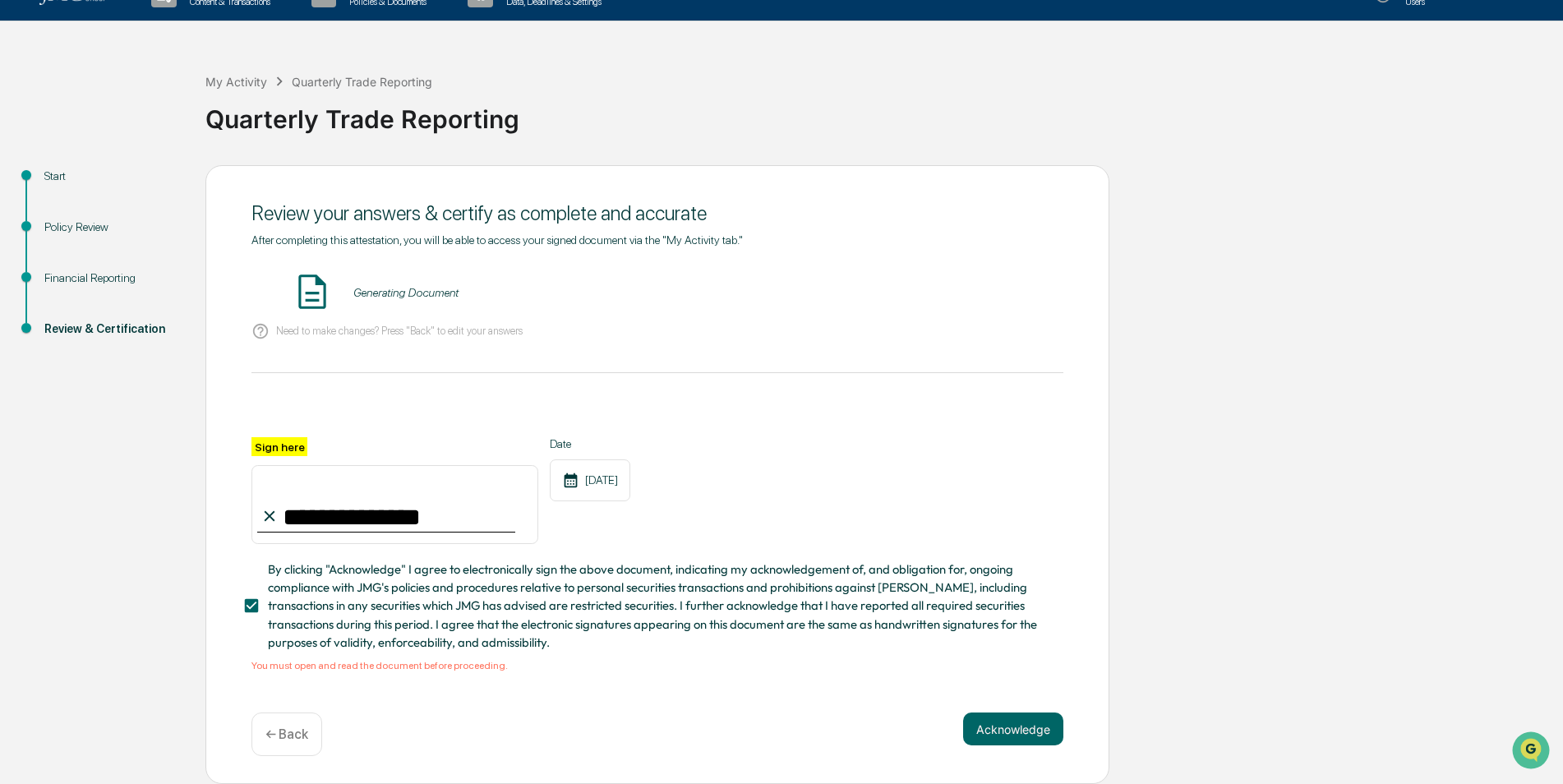
click at [331, 204] on div "Review your answers & certify as complete and accurate" at bounding box center [658, 213] width 812 height 24
click at [1059, 734] on button "Acknowledge" at bounding box center [1013, 728] width 100 height 33
click at [1029, 721] on button "Acknowledge" at bounding box center [1013, 728] width 100 height 33
click at [993, 283] on button "VIEW" at bounding box center [969, 292] width 107 height 28
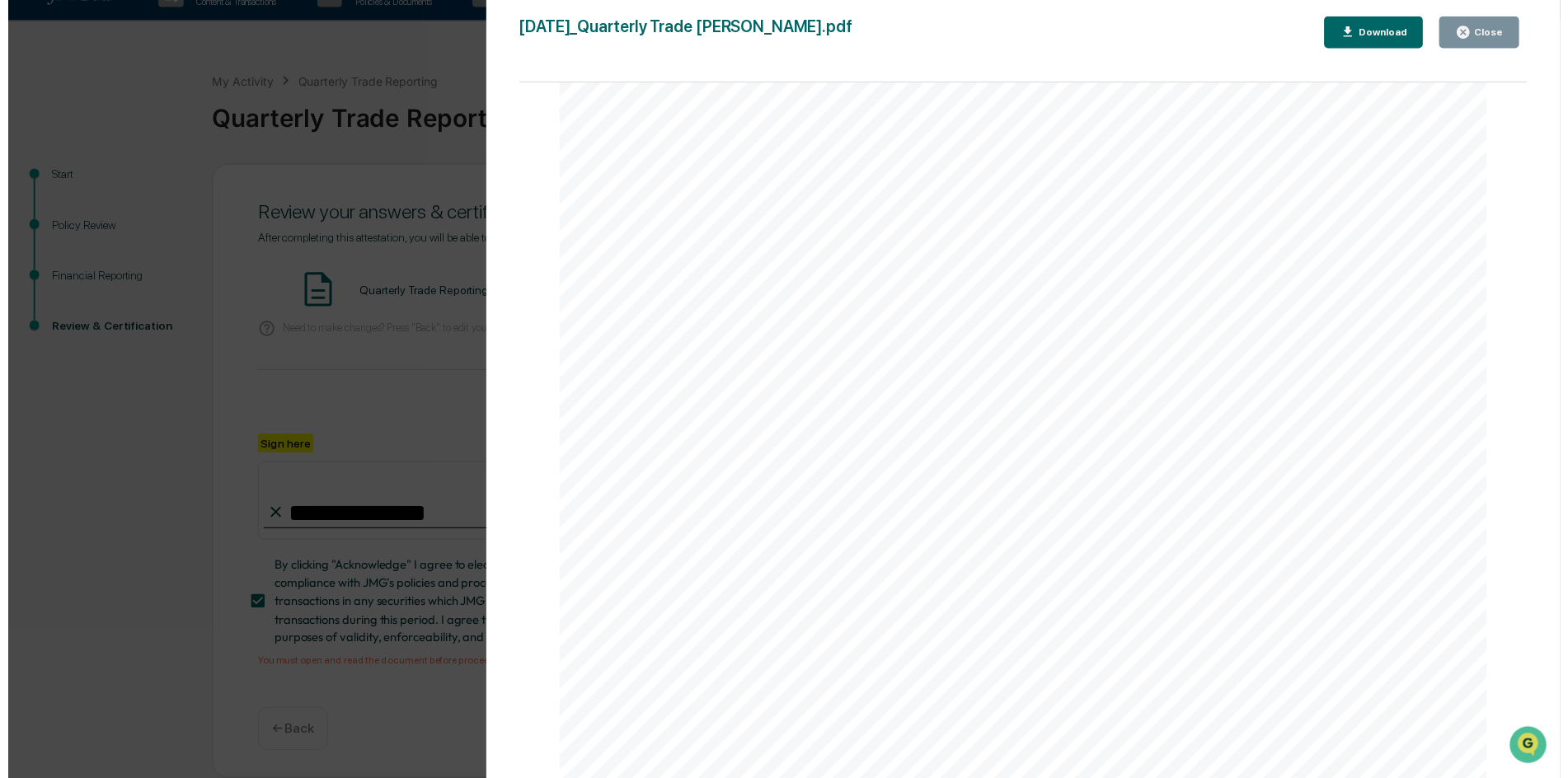
scroll to position [4615, 0]
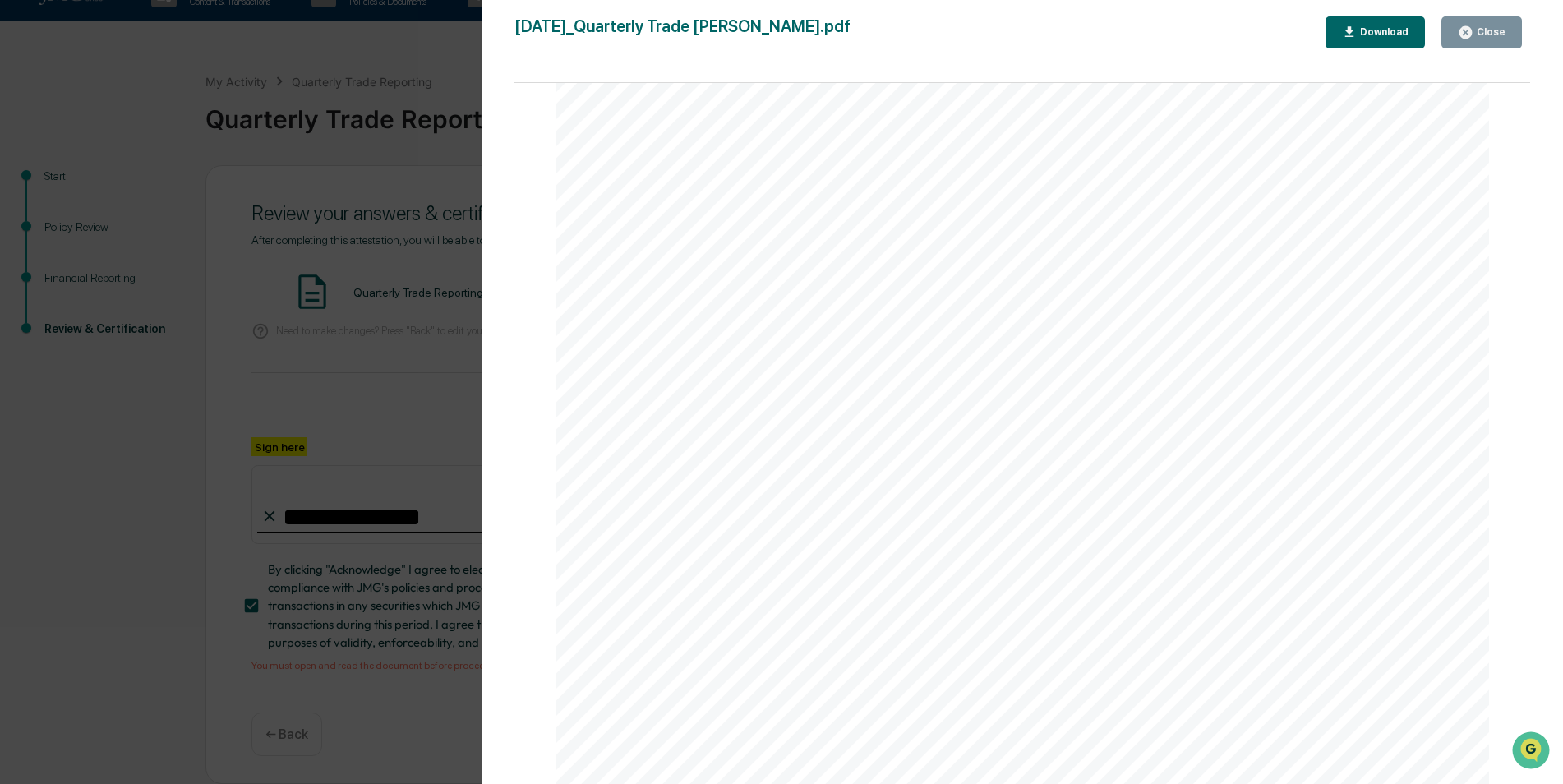
click at [394, 442] on div "Version History [DATE] 01:27 PM [PERSON_NAME] [DATE]_Quarterly Trade Reporting_…" at bounding box center [781, 392] width 1563 height 784
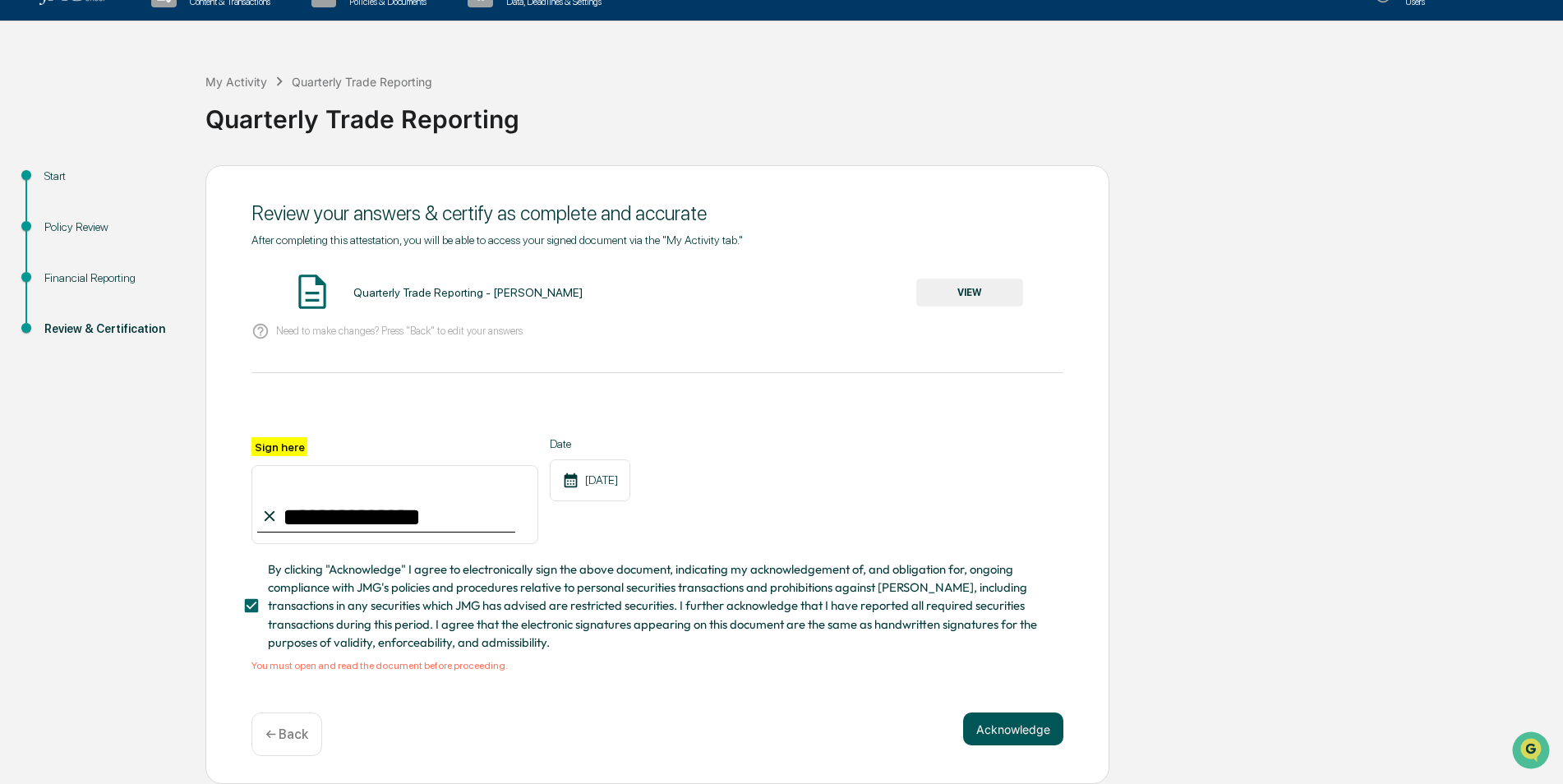
click at [998, 726] on button "Acknowledge" at bounding box center [1013, 728] width 100 height 33
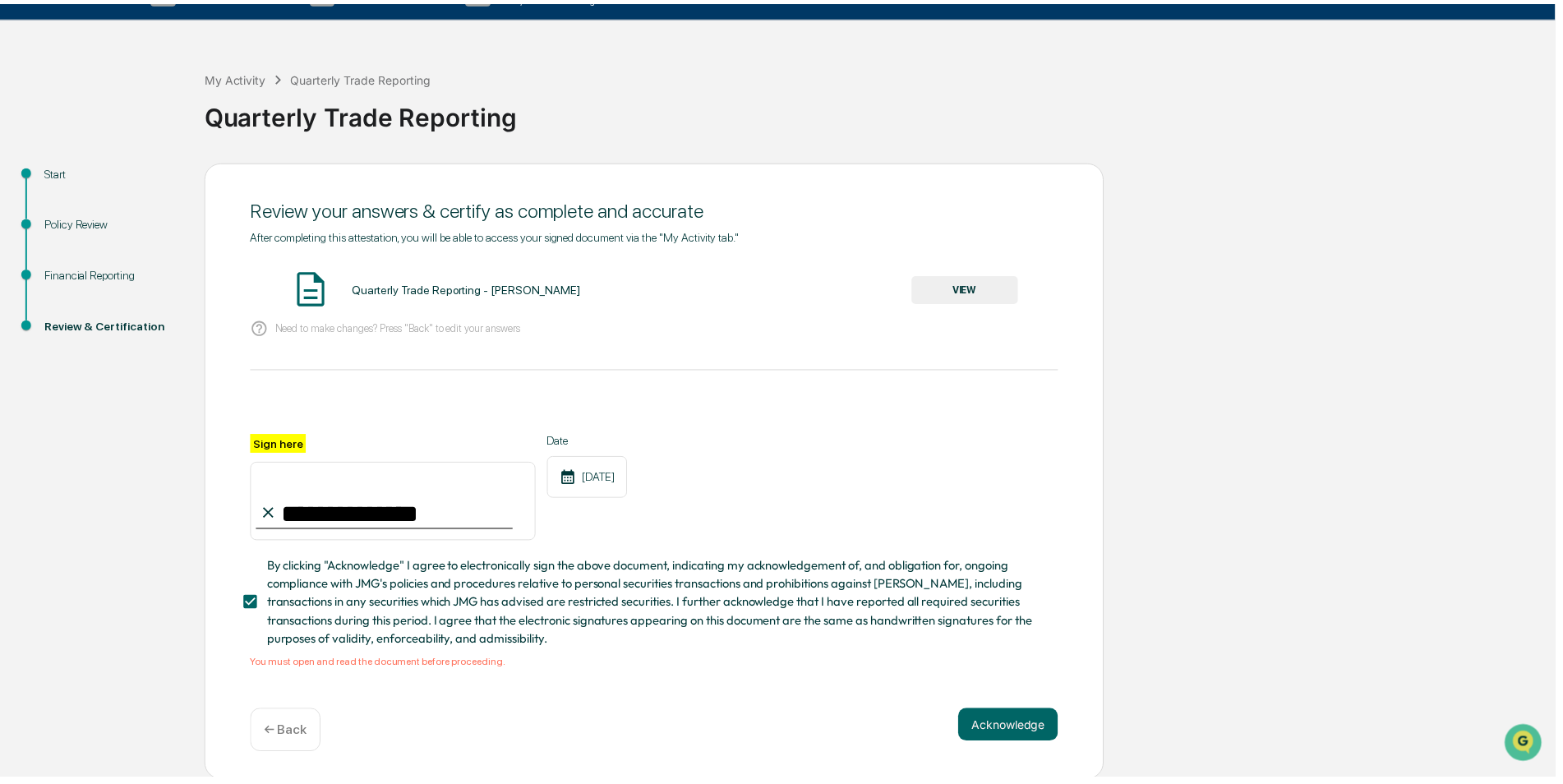
scroll to position [0, 0]
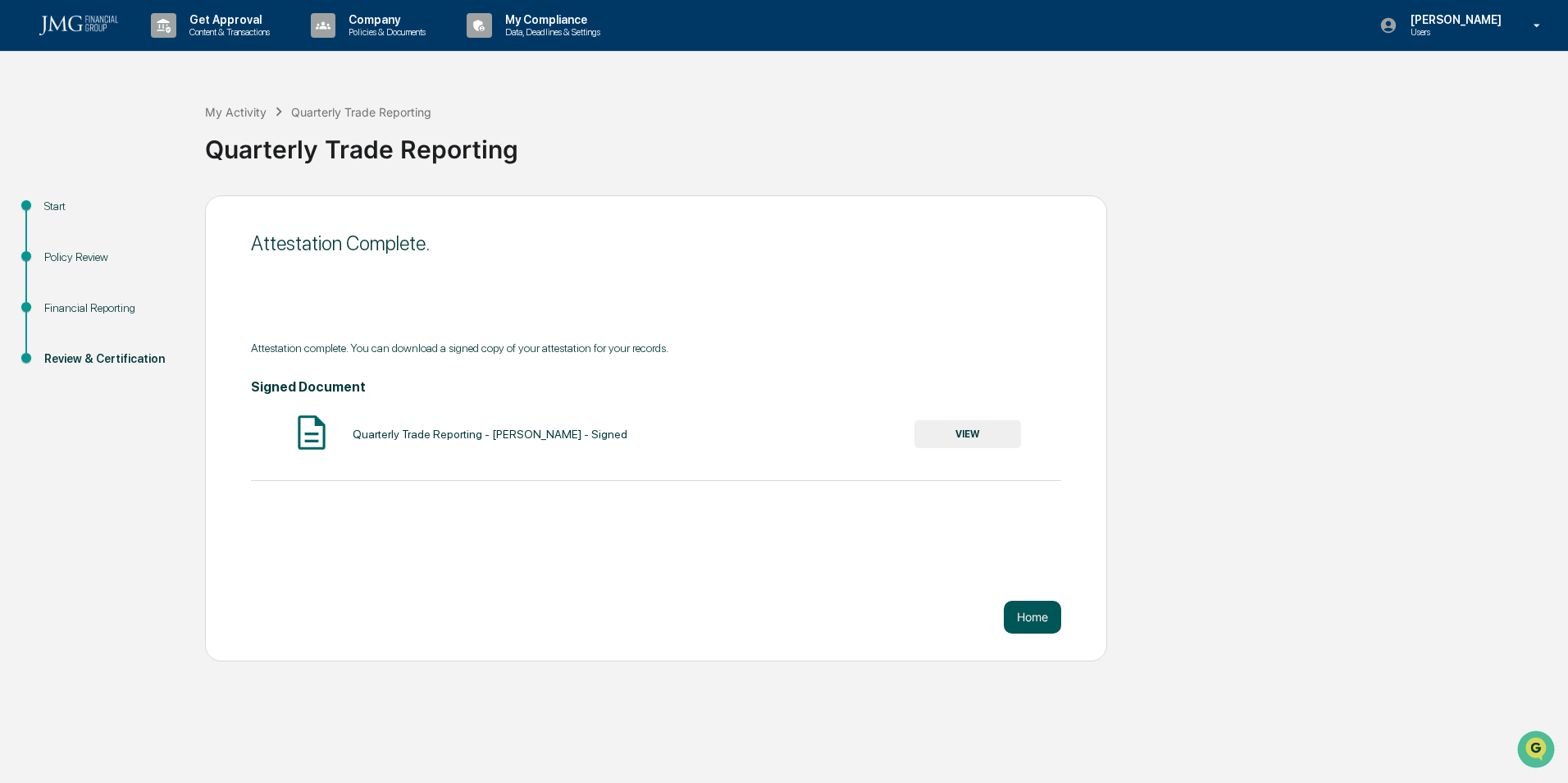
click at [1038, 606] on button "Home" at bounding box center [1032, 616] width 57 height 32
